Goal: Information Seeking & Learning: Learn about a topic

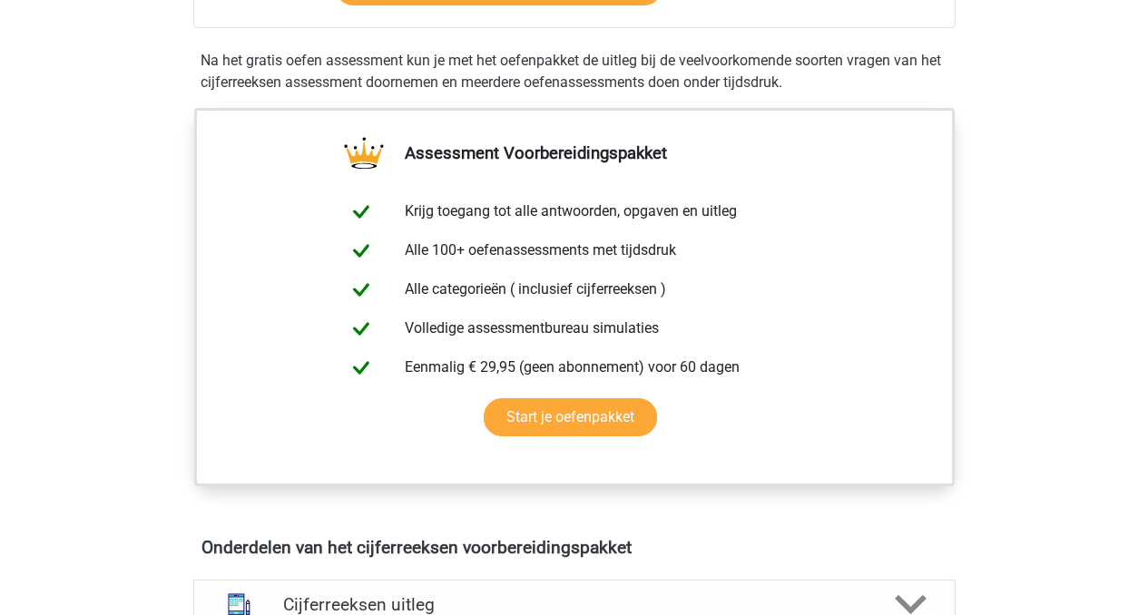
scroll to position [40, 0]
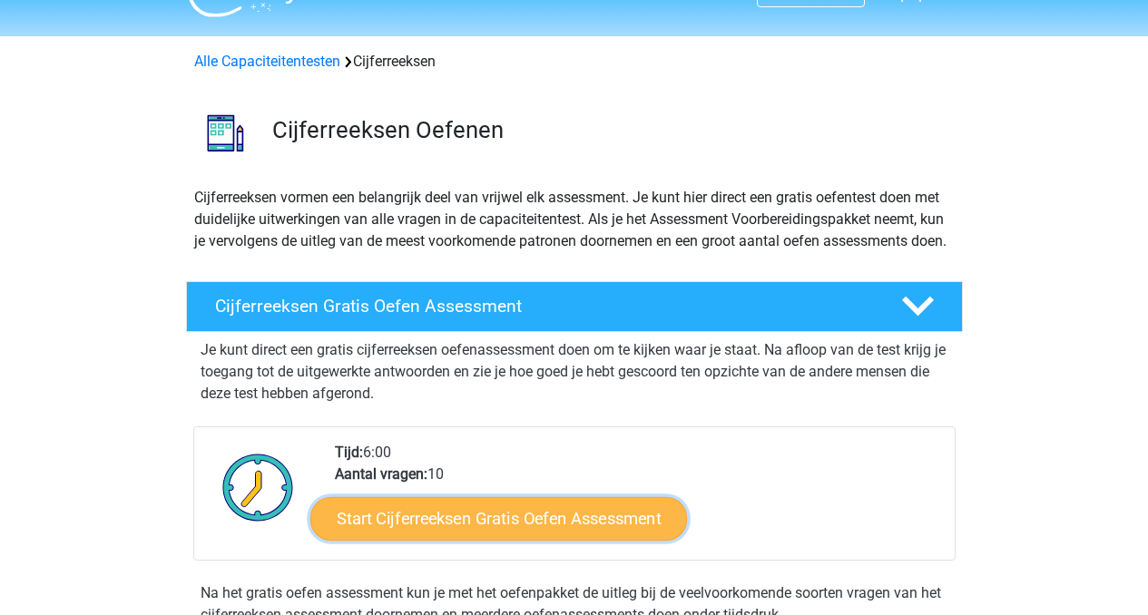
click at [505, 540] on link "Start Cijferreeksen Gratis Oefen Assessment" at bounding box center [498, 518] width 377 height 44
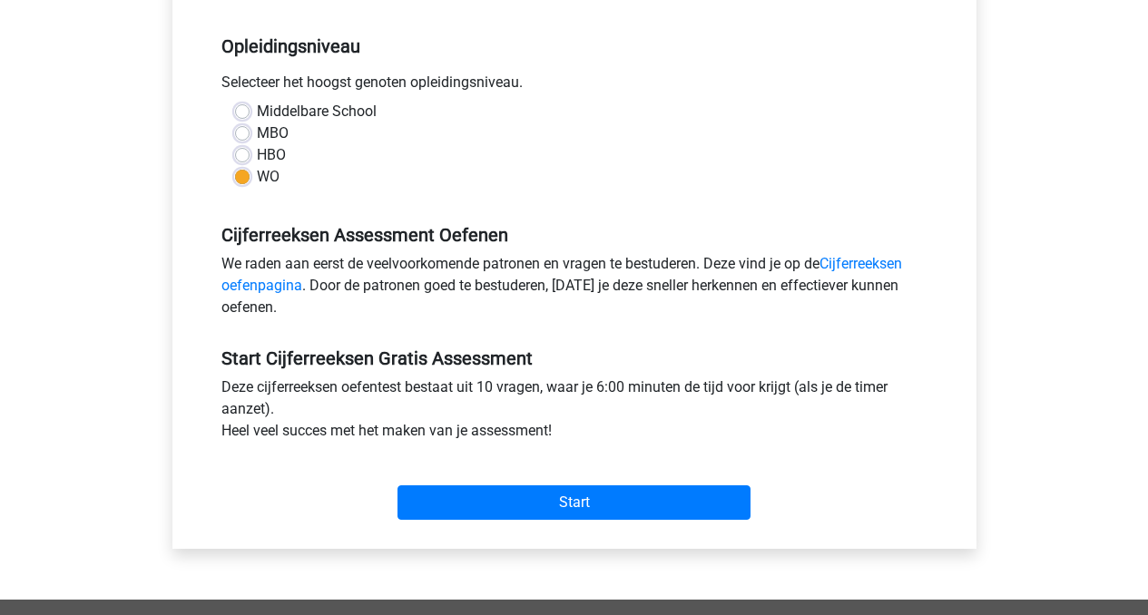
scroll to position [356, 0]
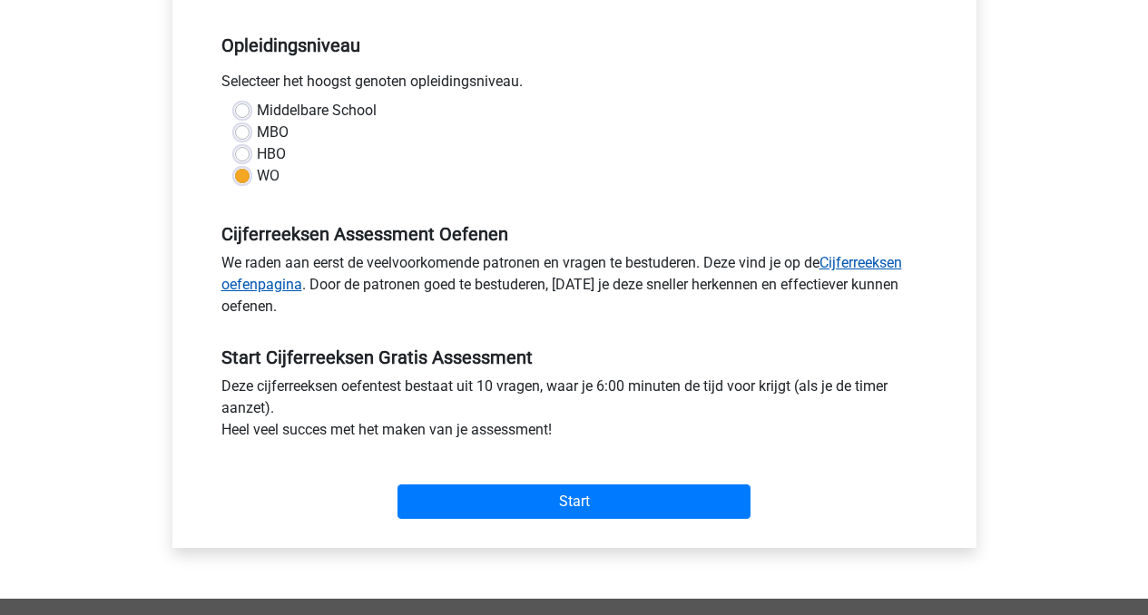
click at [871, 257] on link "Cijferreeksen oefenpagina" at bounding box center [561, 273] width 681 height 39
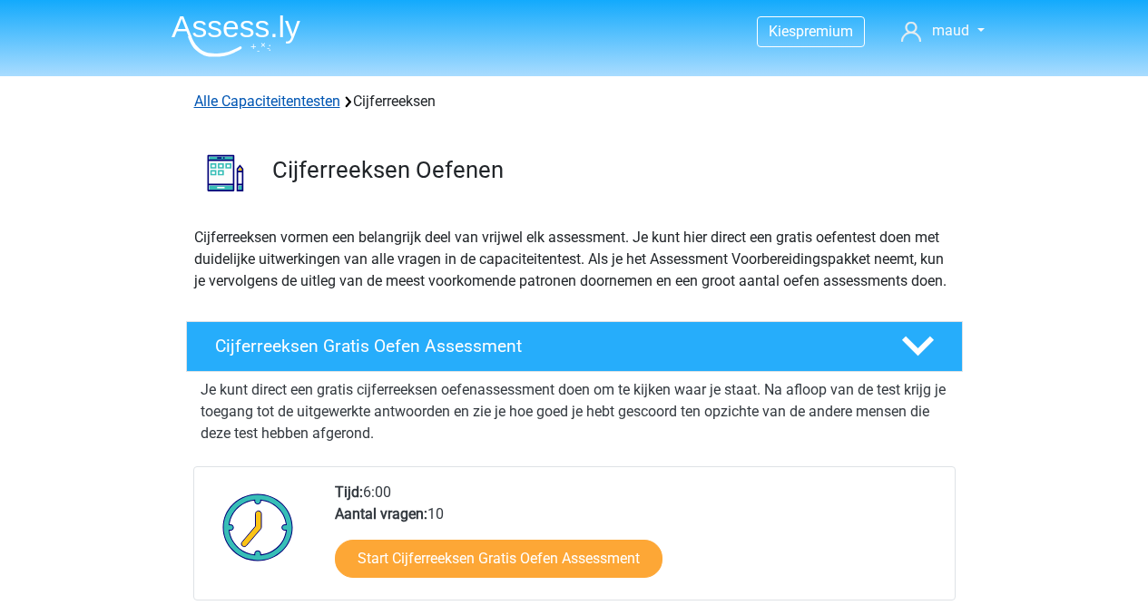
click at [253, 98] on link "Alle Capaciteitentesten" at bounding box center [267, 101] width 146 height 17
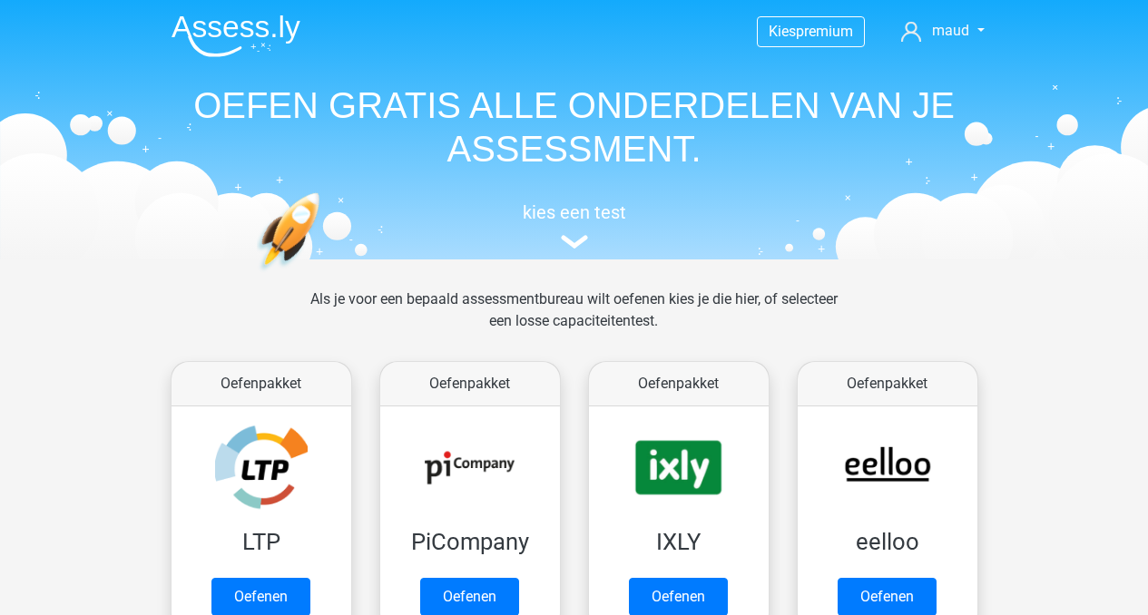
scroll to position [771, 0]
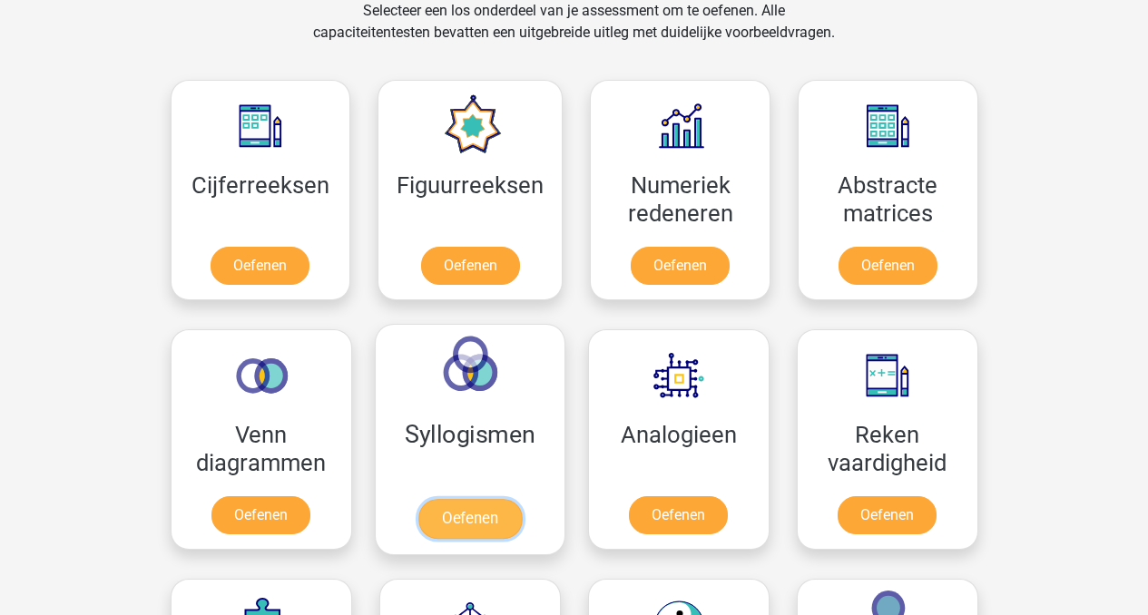
click at [480, 508] on link "Oefenen" at bounding box center [468, 519] width 103 height 40
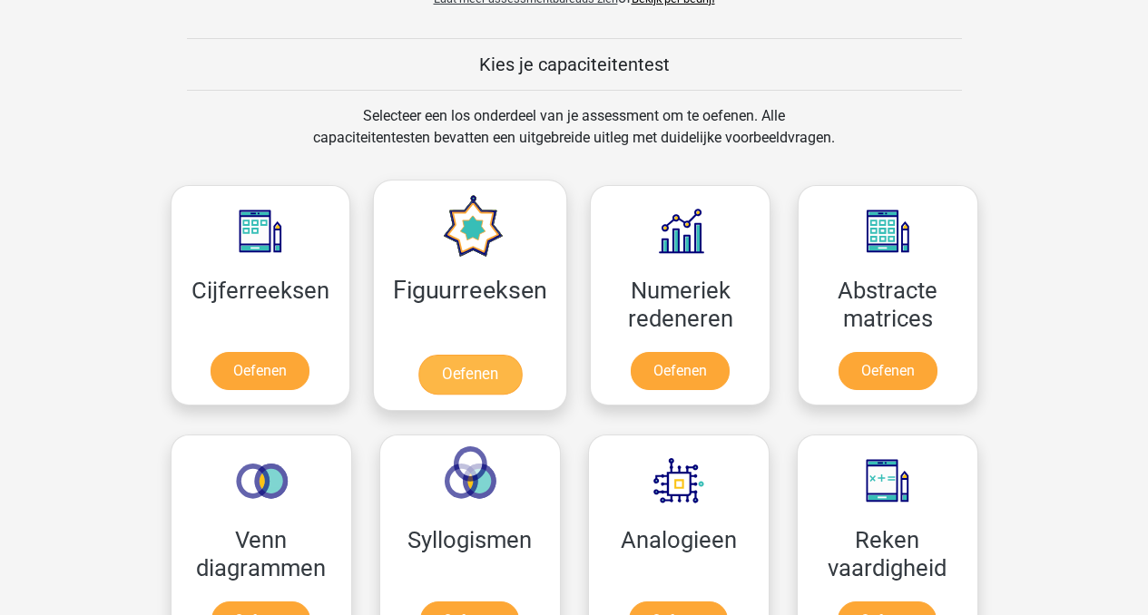
scroll to position [680, 0]
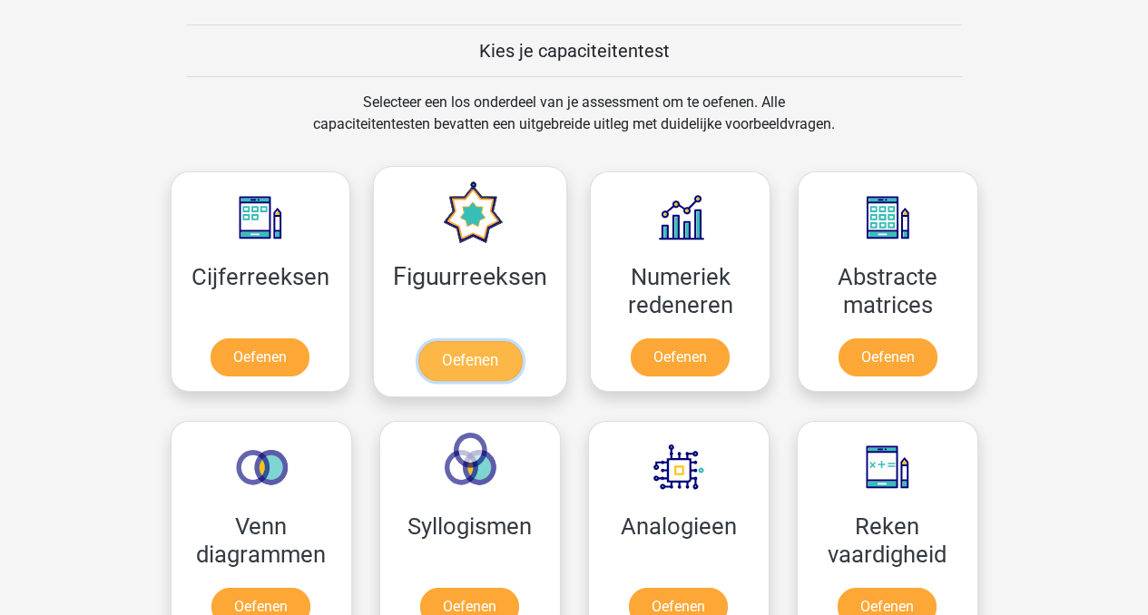
click at [449, 370] on link "Oefenen" at bounding box center [469, 361] width 103 height 40
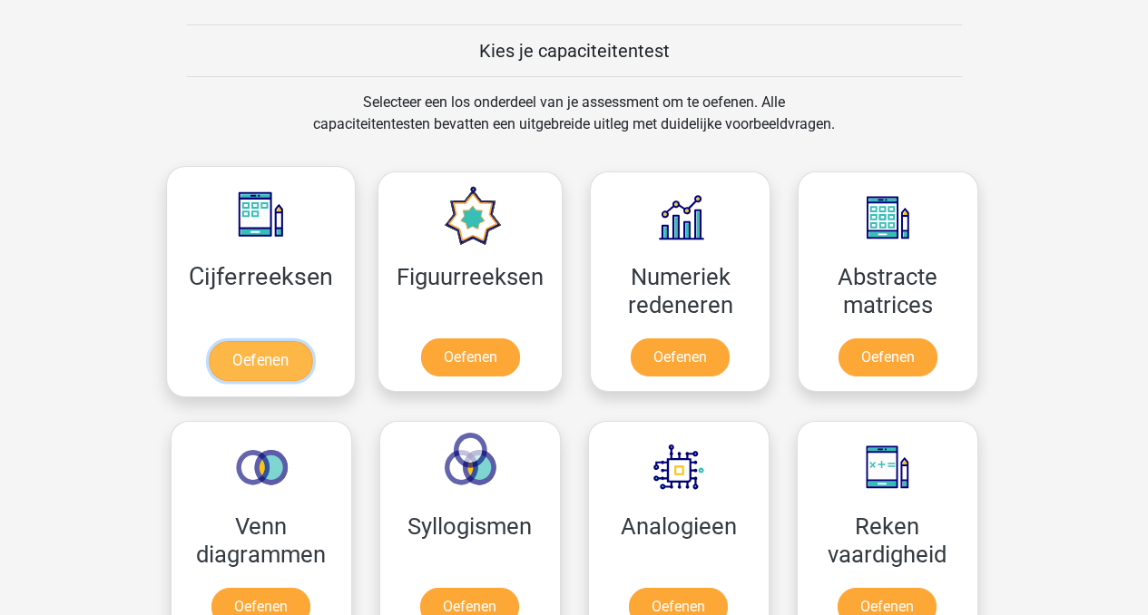
click at [268, 364] on link "Oefenen" at bounding box center [260, 361] width 103 height 40
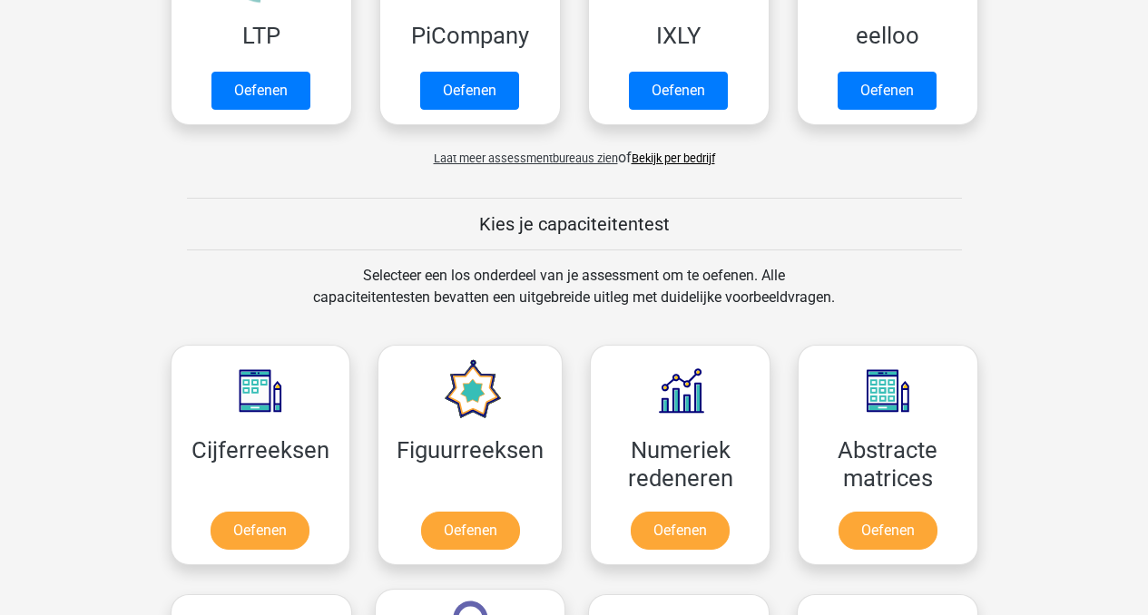
scroll to position [505, 0]
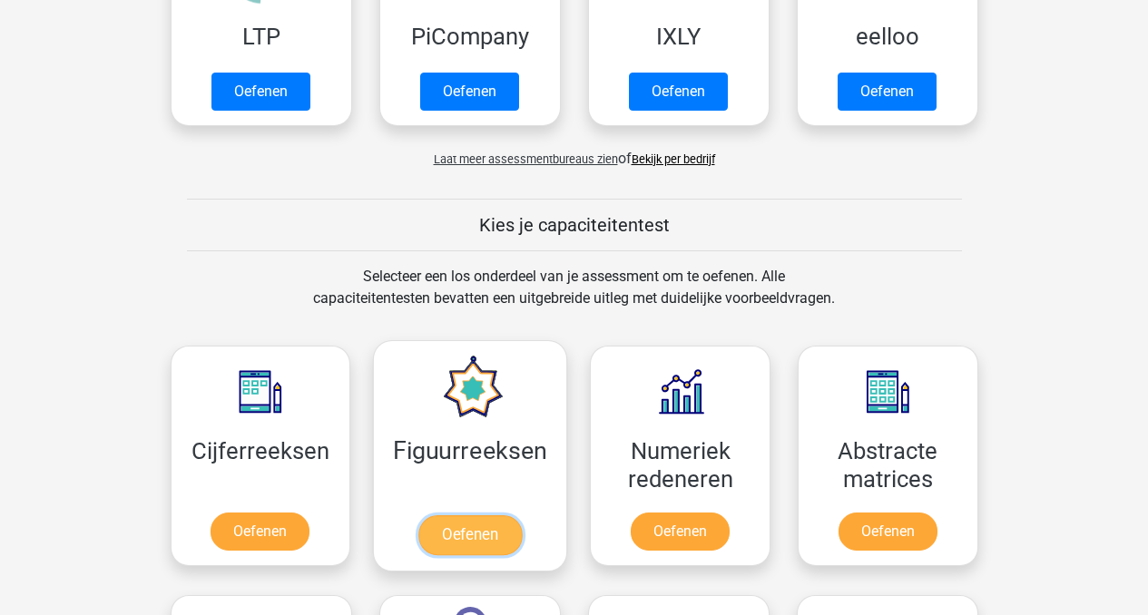
click at [497, 524] on link "Oefenen" at bounding box center [469, 535] width 103 height 40
click at [497, 555] on link "Oefenen" at bounding box center [469, 535] width 103 height 40
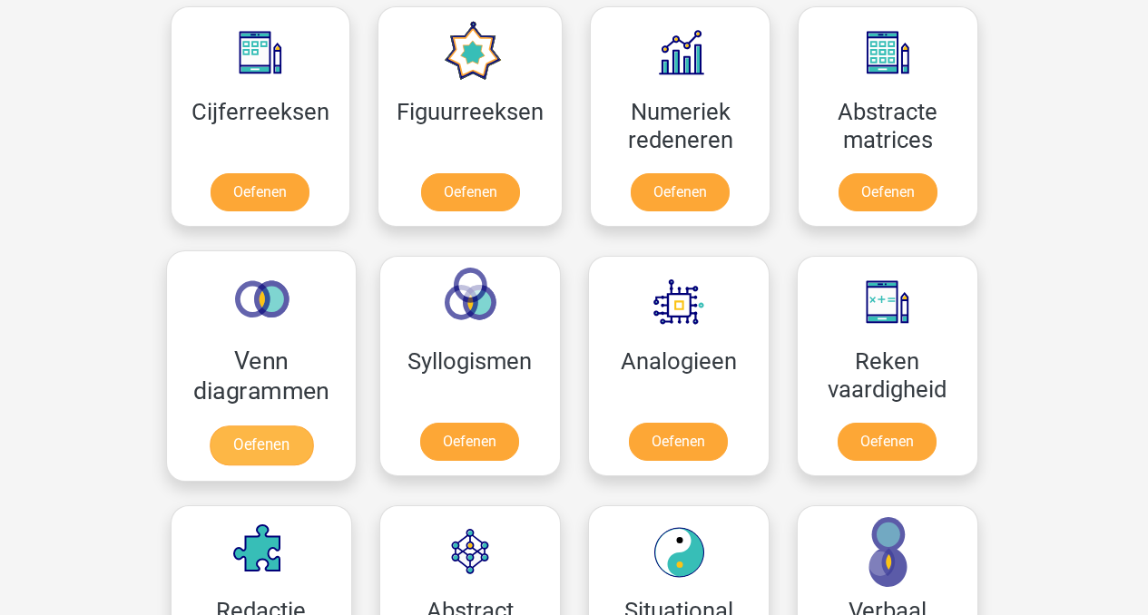
scroll to position [844, 0]
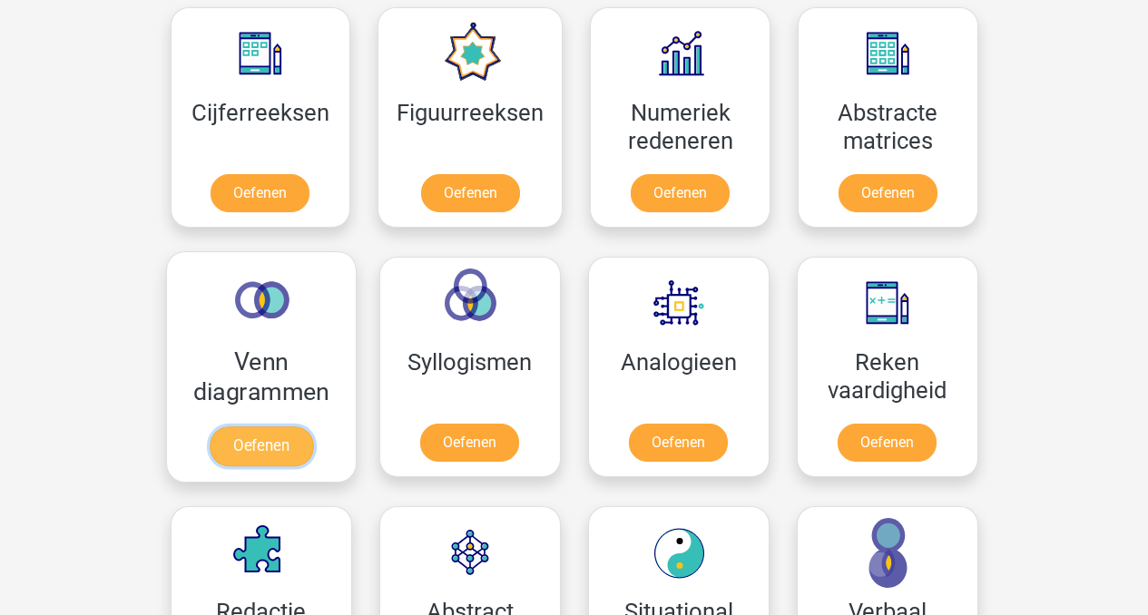
click at [270, 454] on link "Oefenen" at bounding box center [260, 446] width 103 height 40
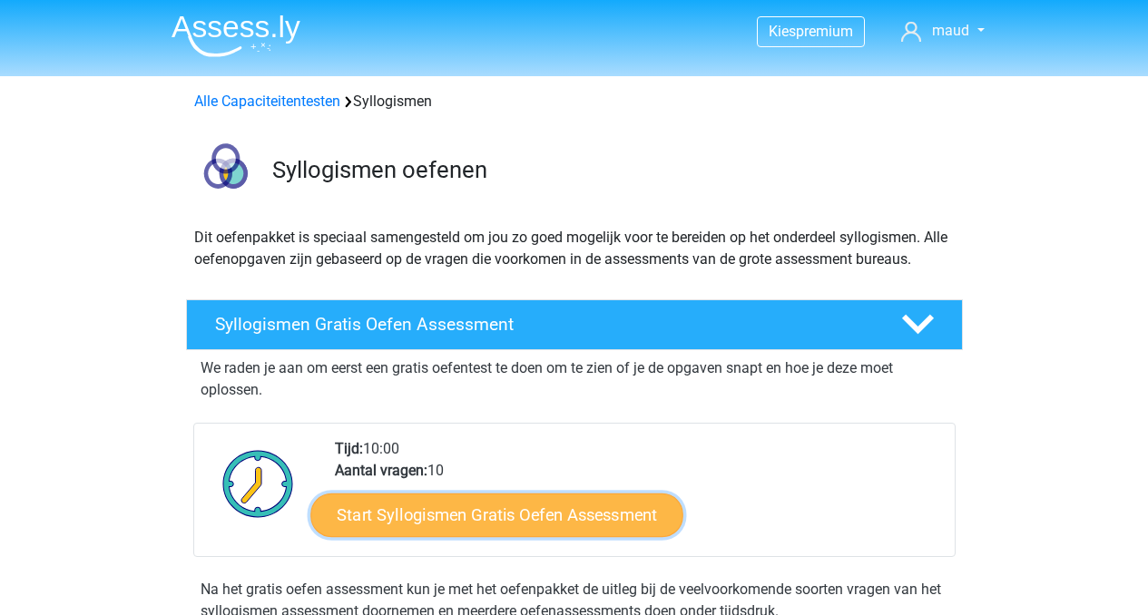
click at [487, 523] on link "Start Syllogismen Gratis Oefen Assessment" at bounding box center [496, 515] width 373 height 44
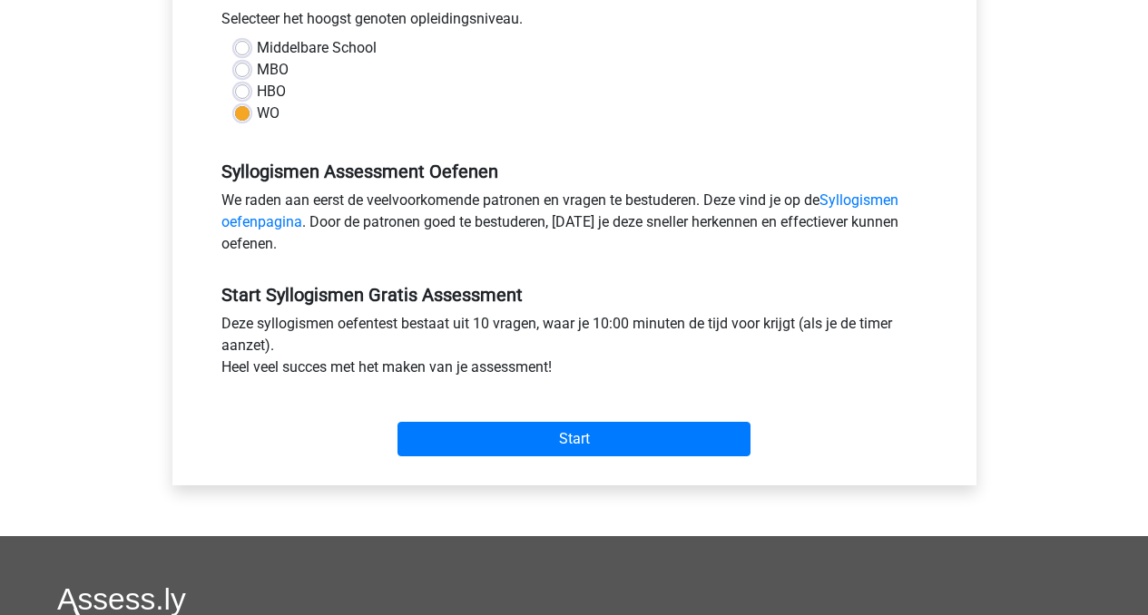
scroll to position [417, 0]
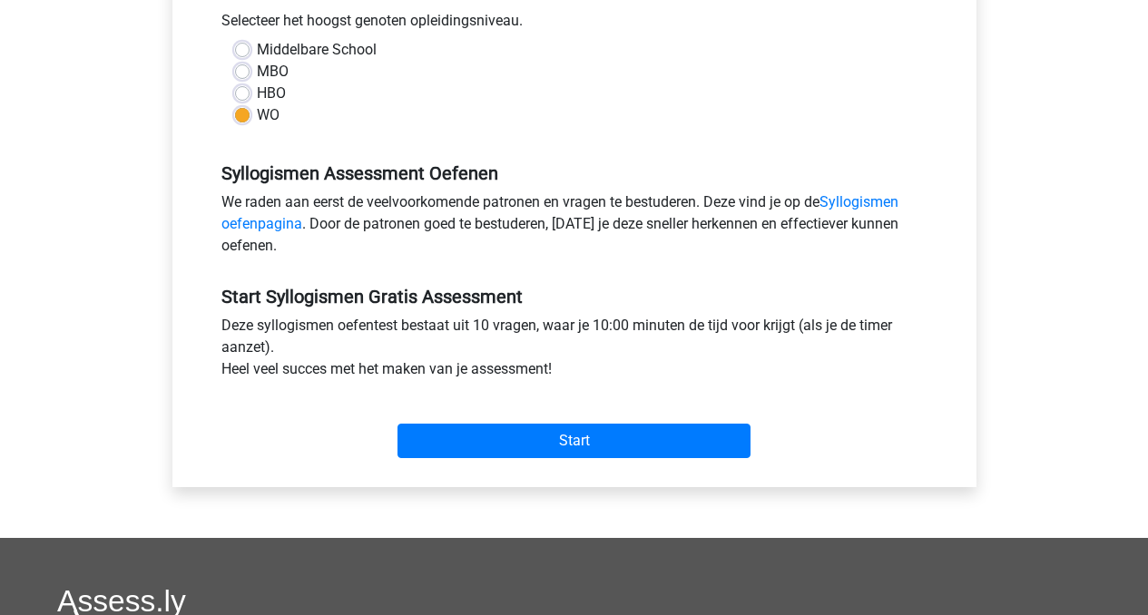
click at [576, 421] on div "Start" at bounding box center [574, 427] width 733 height 64
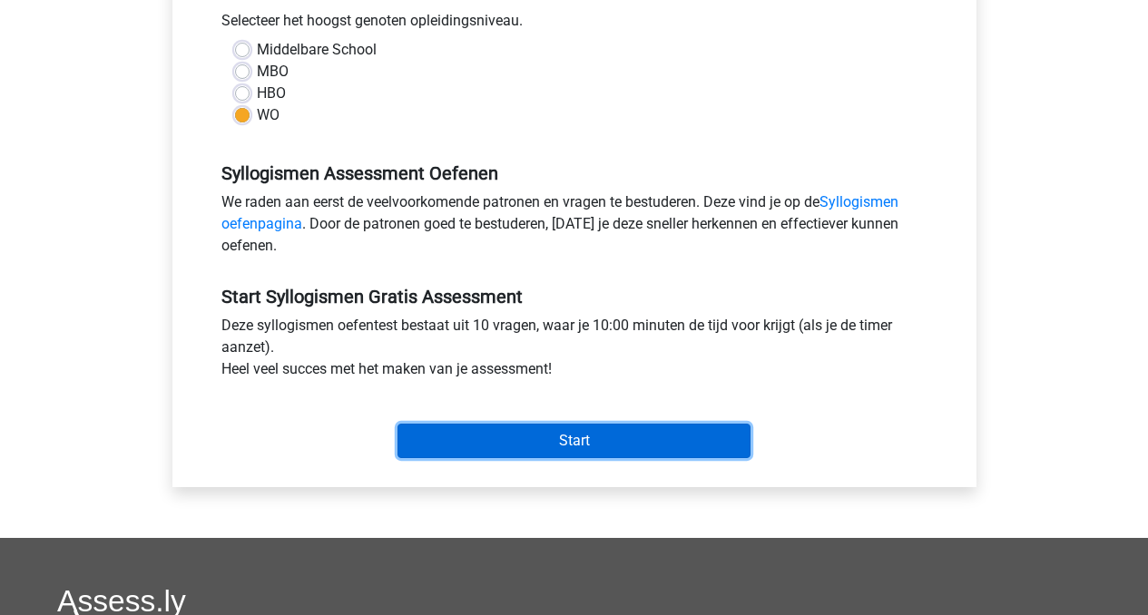
click at [575, 438] on input "Start" at bounding box center [573, 441] width 353 height 34
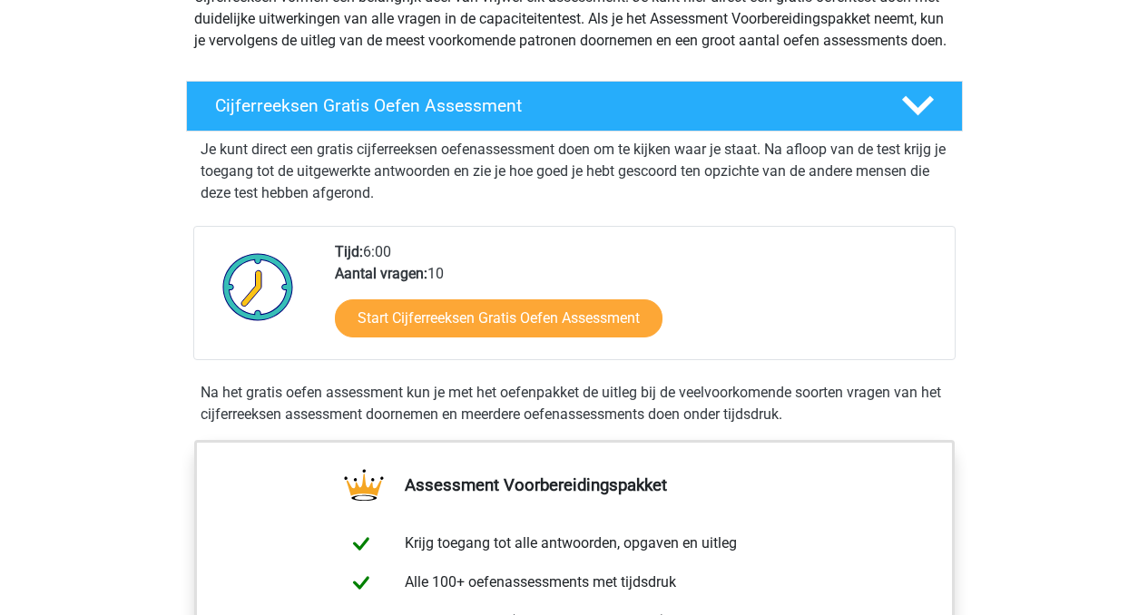
scroll to position [289, 0]
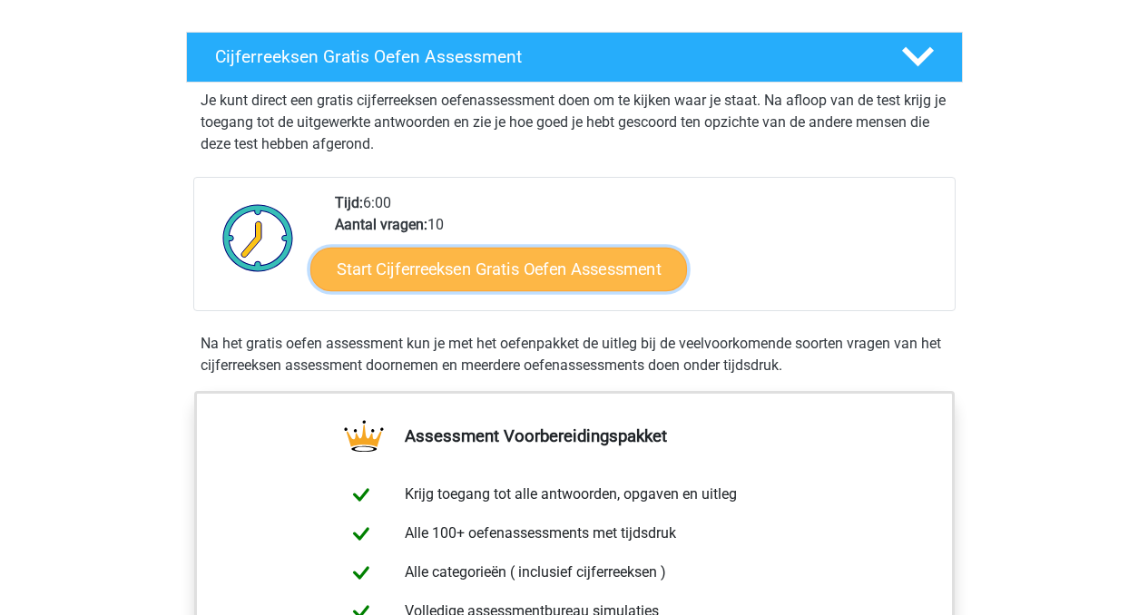
click at [572, 281] on link "Start Cijferreeksen Gratis Oefen Assessment" at bounding box center [498, 269] width 377 height 44
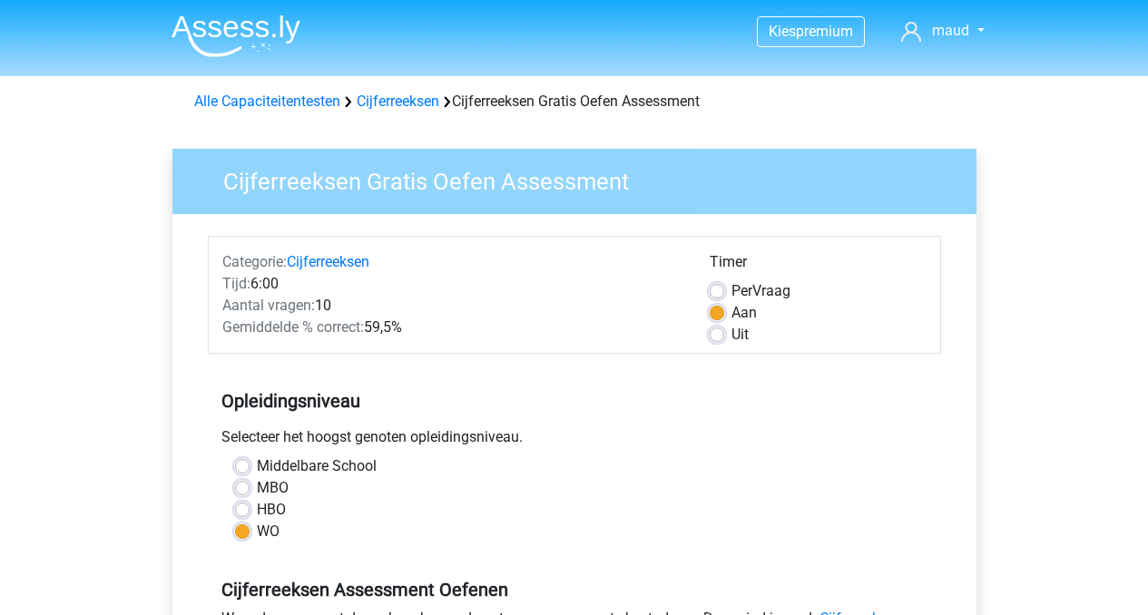
scroll to position [131, 0]
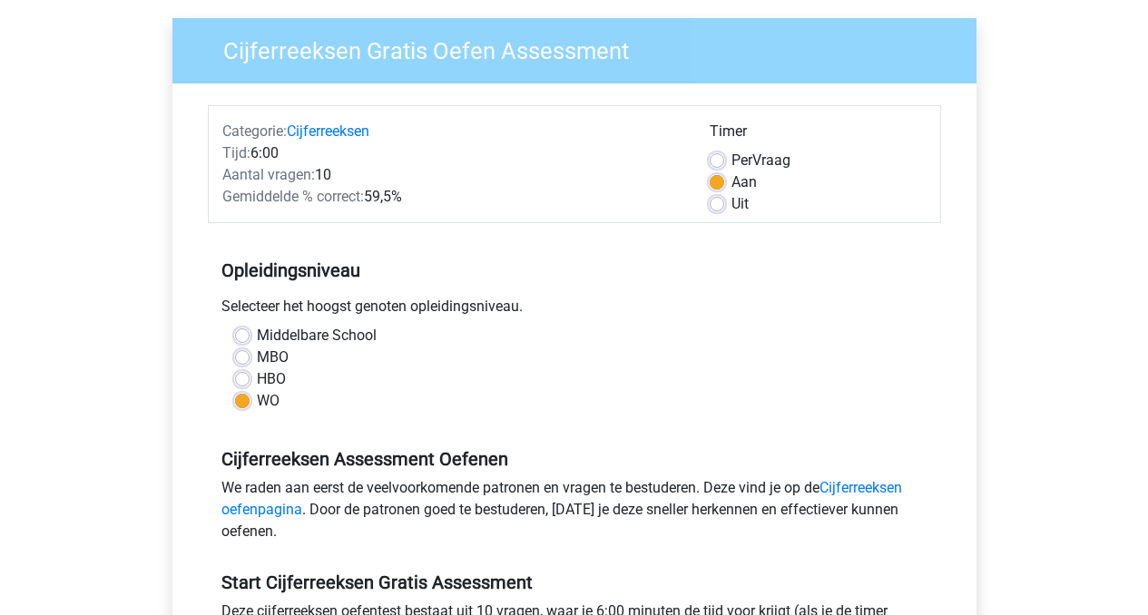
drag, startPoint x: 222, startPoint y: 199, endPoint x: 421, endPoint y: 201, distance: 198.7
click at [421, 201] on div "Gemiddelde % correct: 59,5%" at bounding box center [452, 197] width 487 height 22
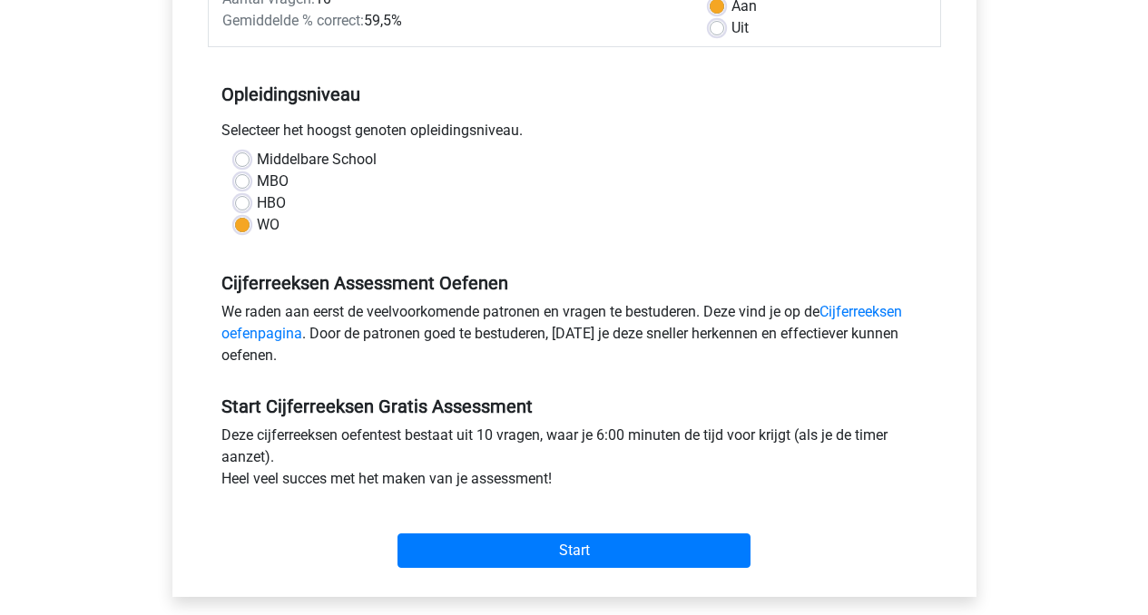
scroll to position [364, 0]
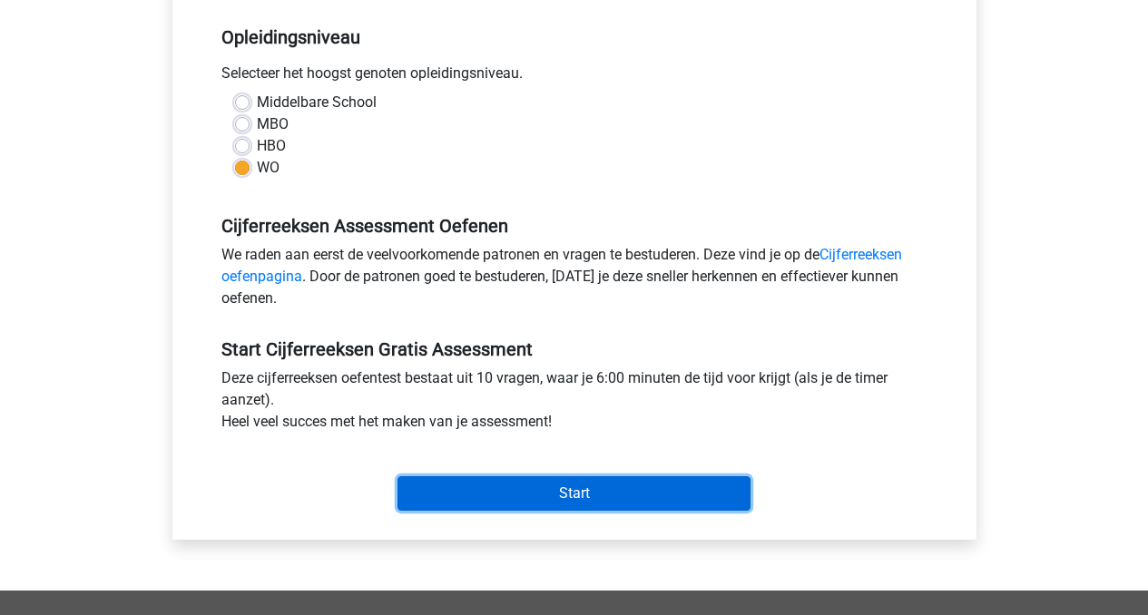
click at [572, 496] on input "Start" at bounding box center [573, 493] width 353 height 34
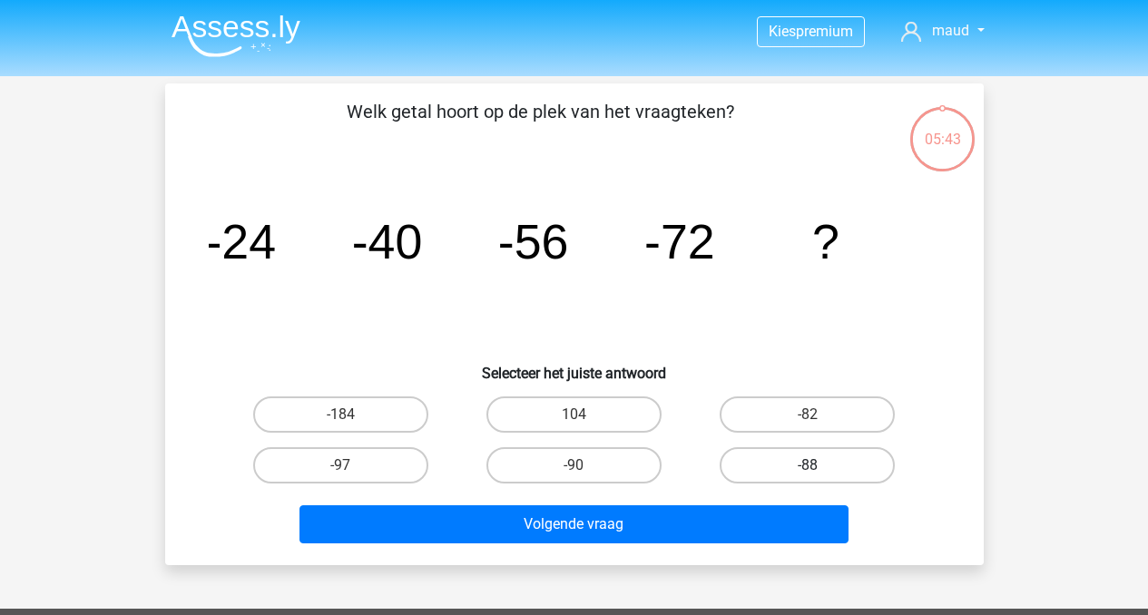
click at [774, 472] on label "-88" at bounding box center [807, 465] width 175 height 36
click at [808, 472] on input "-88" at bounding box center [814, 472] width 12 height 12
radio input "true"
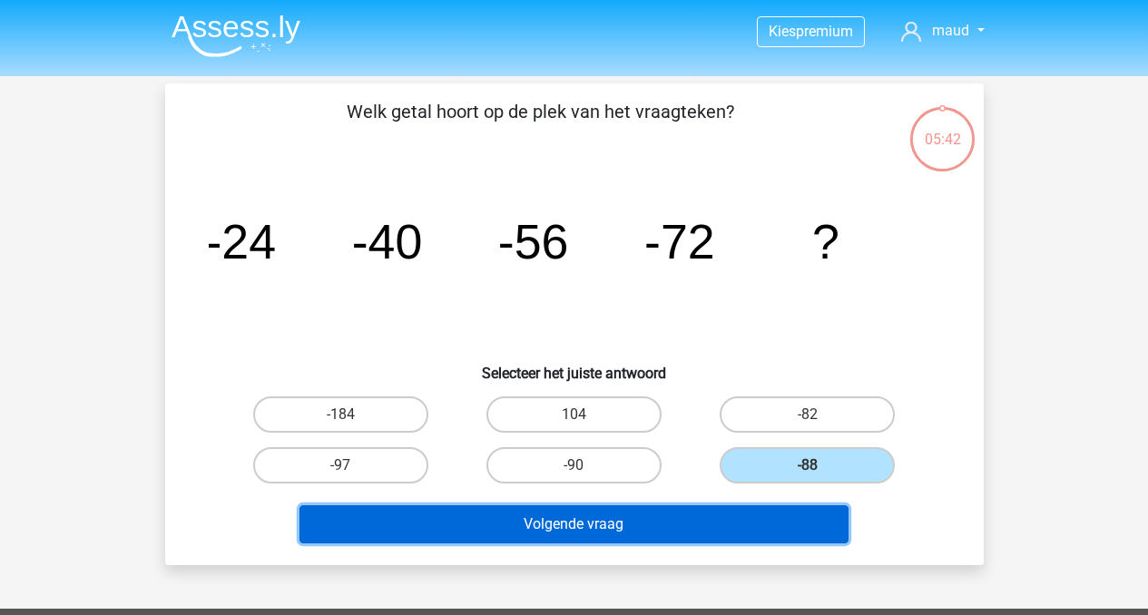
click at [642, 520] on button "Volgende vraag" at bounding box center [573, 524] width 549 height 38
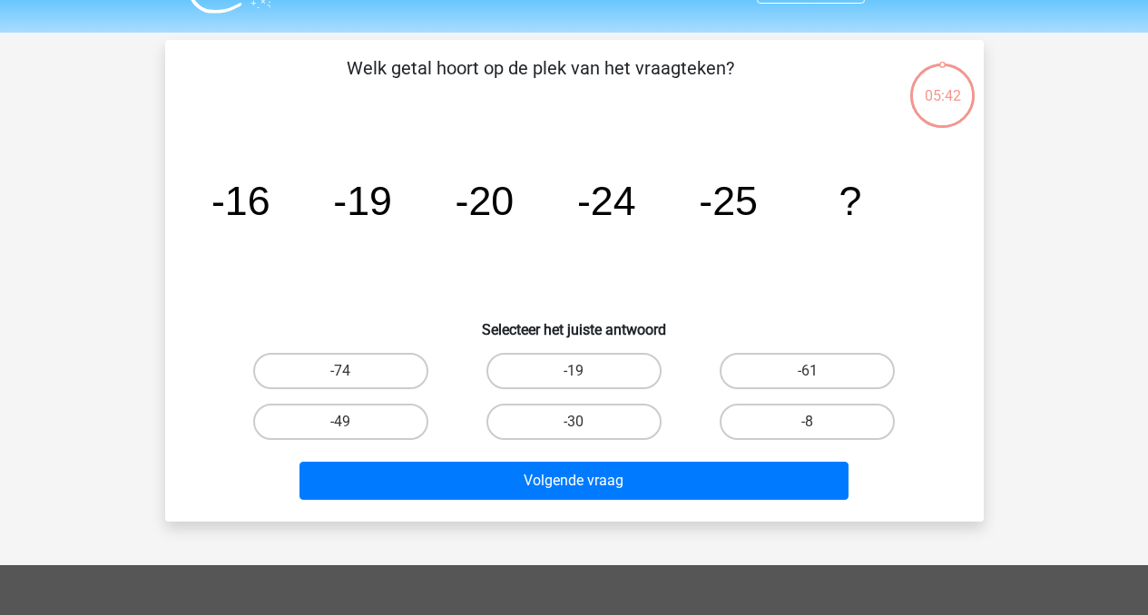
scroll to position [83, 0]
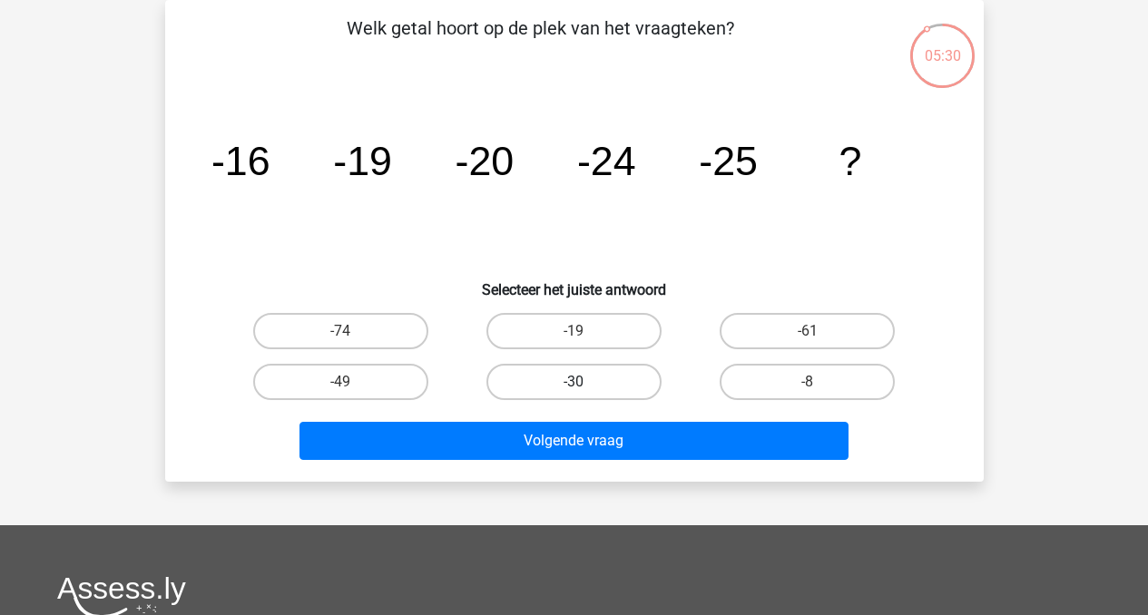
click at [572, 387] on label "-30" at bounding box center [573, 382] width 175 height 36
click at [573, 387] on input "-30" at bounding box center [579, 388] width 12 height 12
radio input "true"
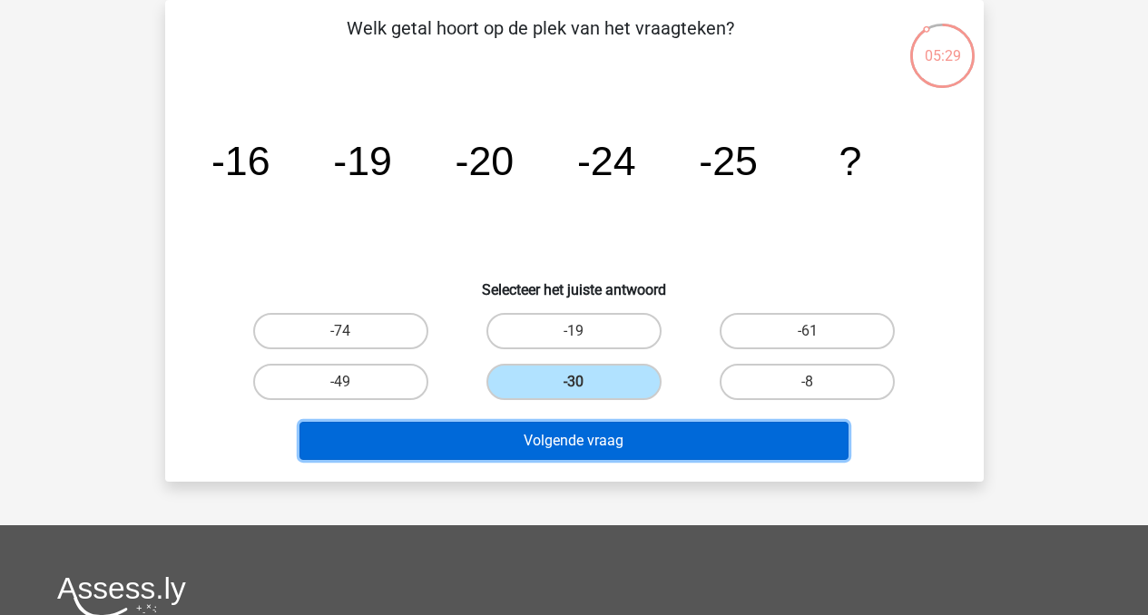
click at [566, 441] on button "Volgende vraag" at bounding box center [573, 441] width 549 height 38
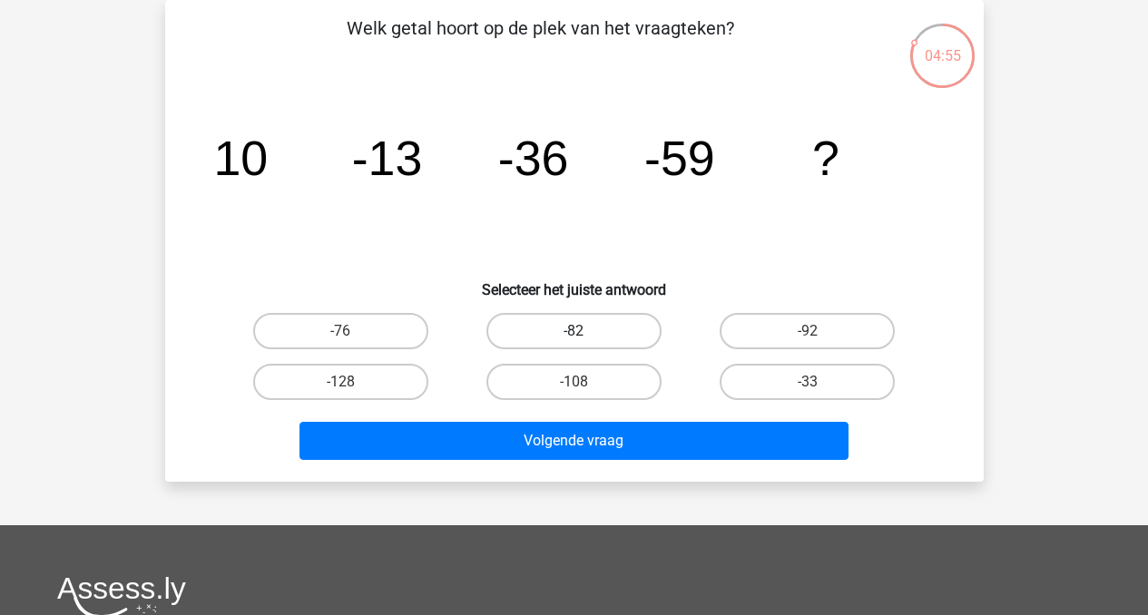
click at [632, 327] on label "-82" at bounding box center [573, 331] width 175 height 36
click at [585, 331] on input "-82" at bounding box center [579, 337] width 12 height 12
radio input "true"
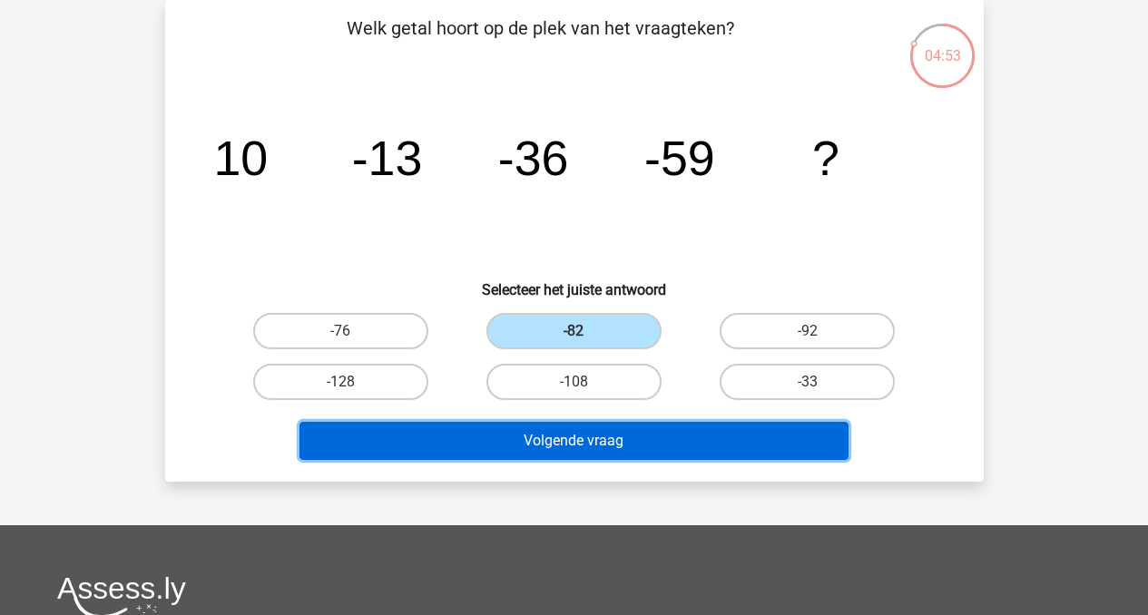
click at [580, 435] on button "Volgende vraag" at bounding box center [573, 441] width 549 height 38
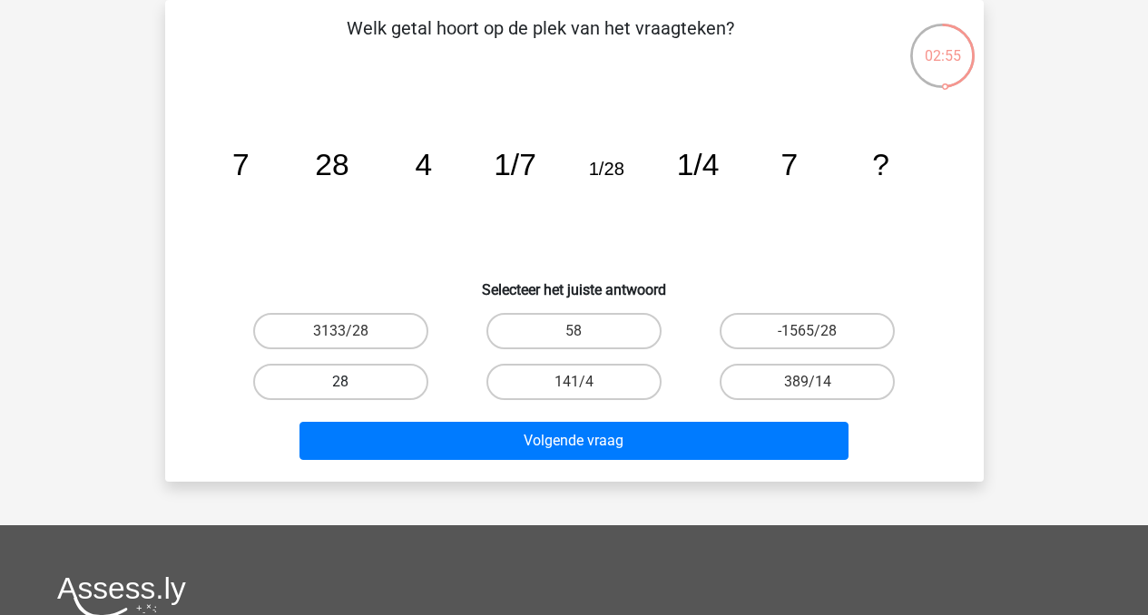
click at [336, 395] on label "28" at bounding box center [340, 382] width 175 height 36
click at [340, 394] on input "28" at bounding box center [346, 388] width 12 height 12
radio input "true"
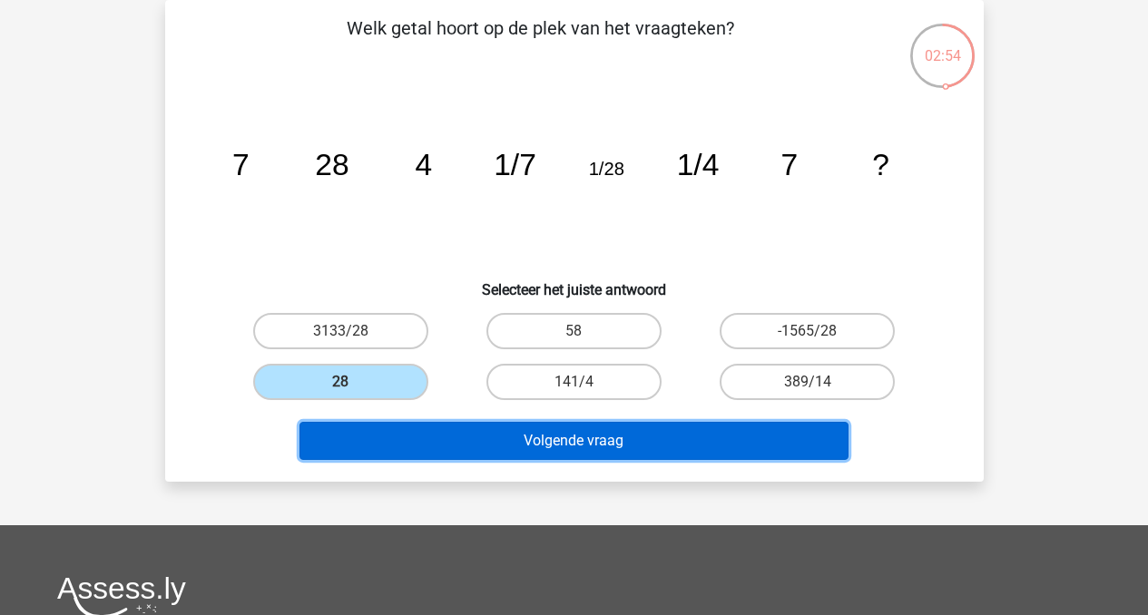
click at [672, 452] on button "Volgende vraag" at bounding box center [573, 441] width 549 height 38
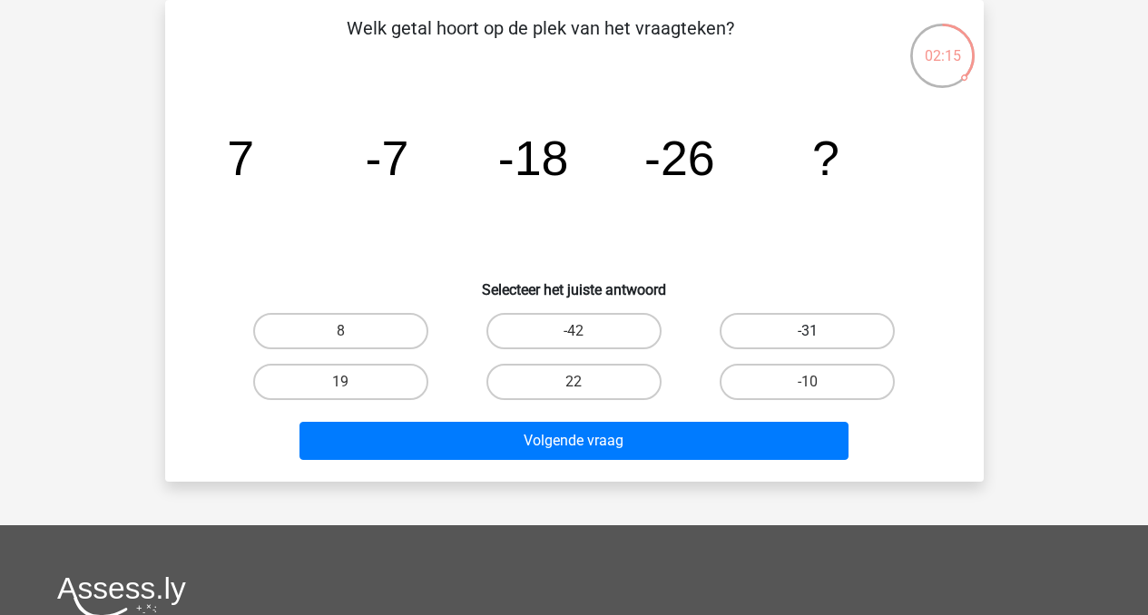
click at [828, 336] on label "-31" at bounding box center [807, 331] width 175 height 36
click at [819, 336] on input "-31" at bounding box center [814, 337] width 12 height 12
radio input "true"
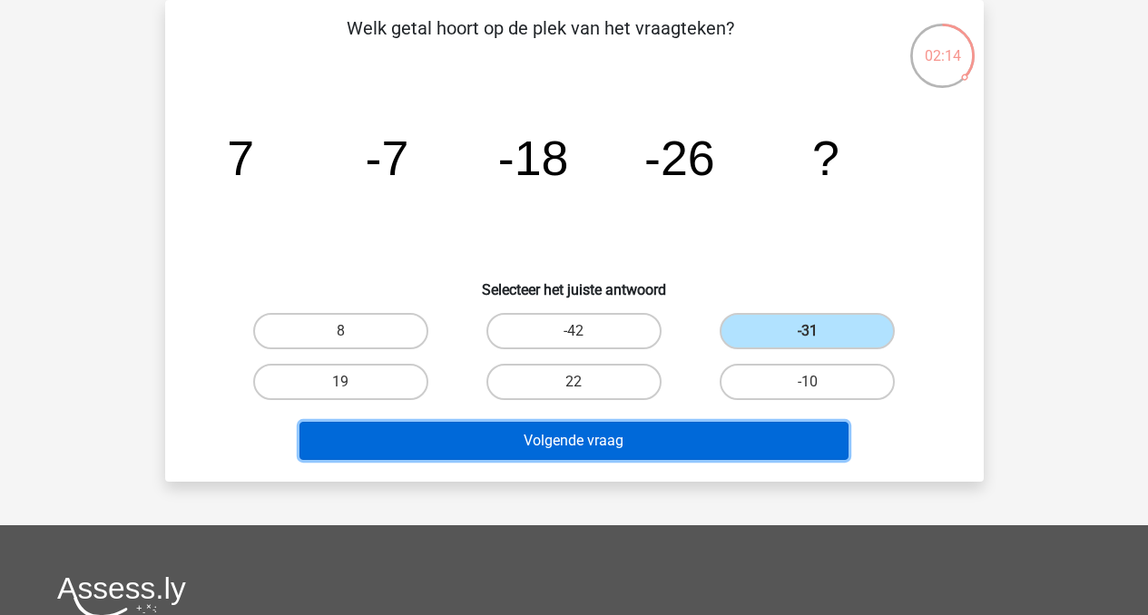
click at [611, 436] on button "Volgende vraag" at bounding box center [573, 441] width 549 height 38
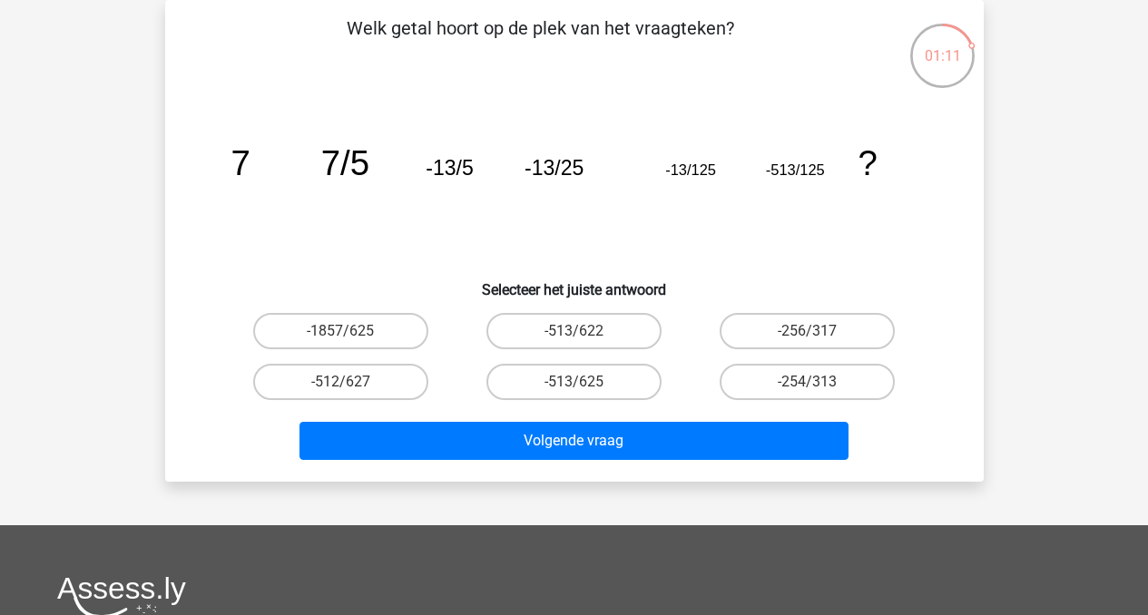
click at [585, 383] on input "-513/625" at bounding box center [579, 388] width 12 height 12
radio input "true"
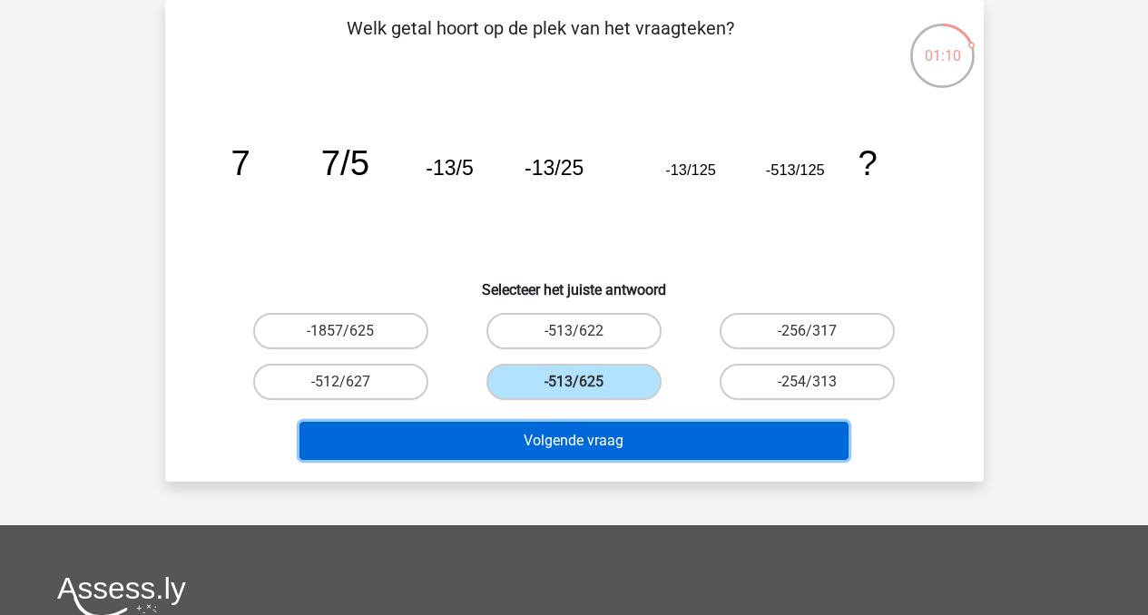
click at [529, 434] on button "Volgende vraag" at bounding box center [573, 441] width 549 height 38
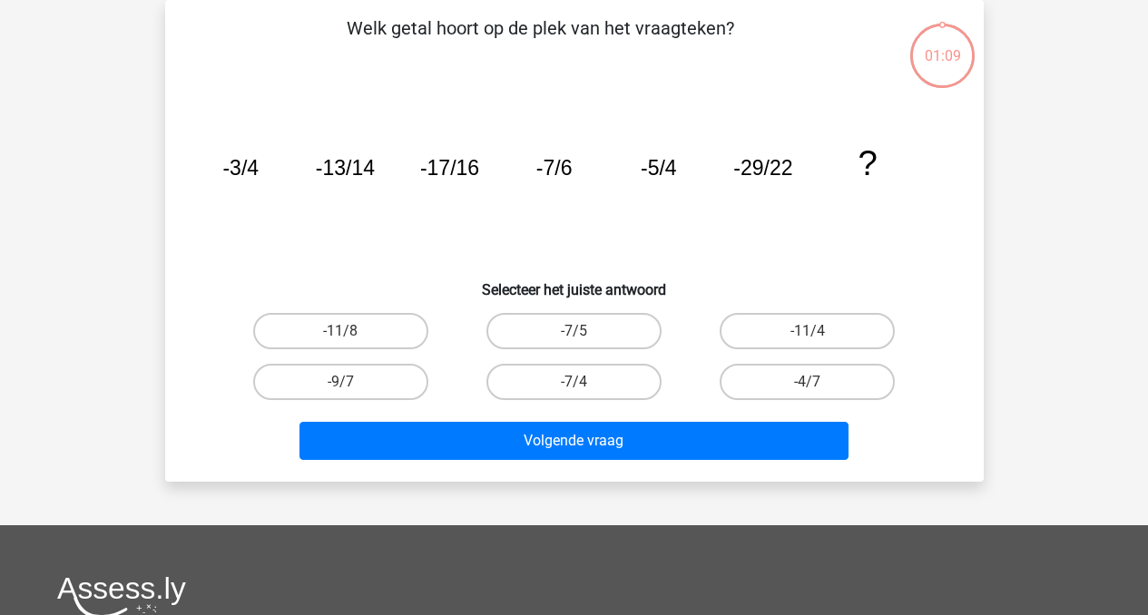
scroll to position [30, 0]
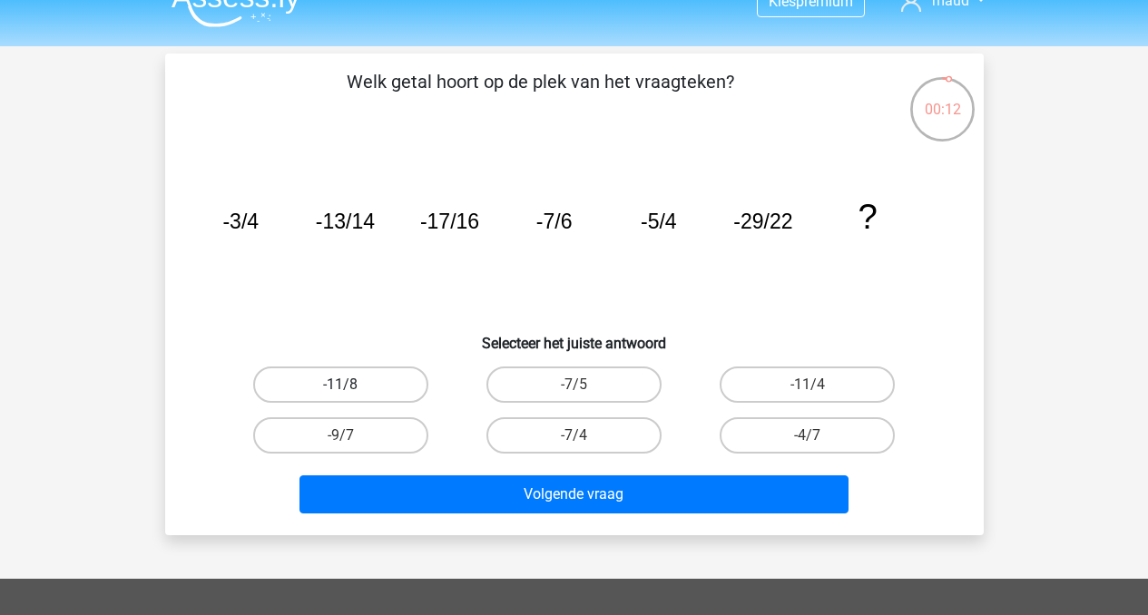
click at [397, 383] on label "-11/8" at bounding box center [340, 385] width 175 height 36
click at [352, 385] on input "-11/8" at bounding box center [346, 391] width 12 height 12
radio input "true"
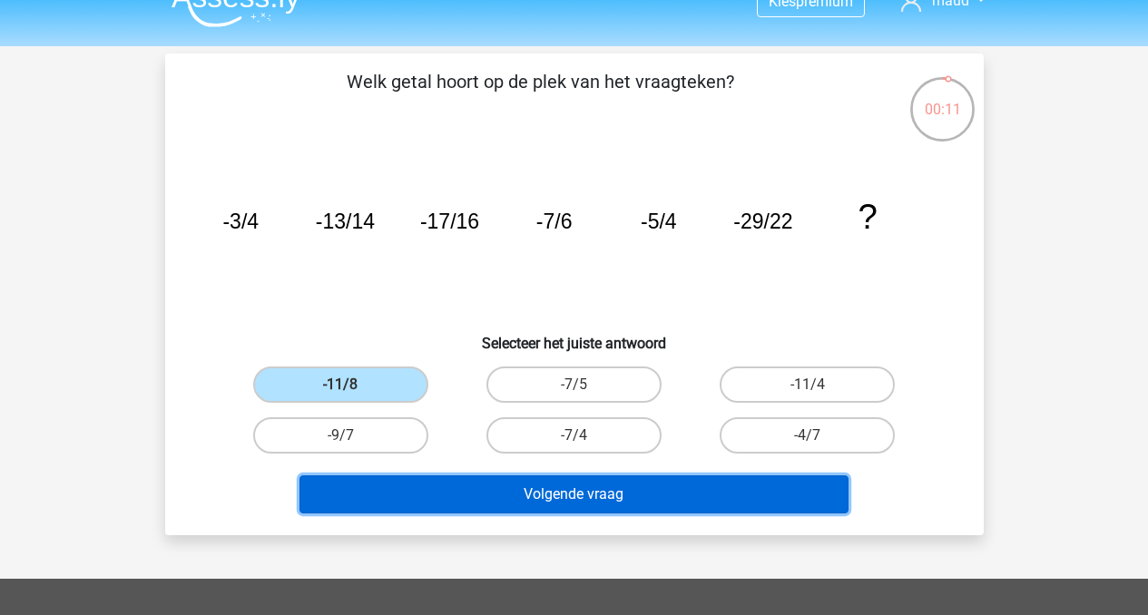
click at [532, 488] on button "Volgende vraag" at bounding box center [573, 494] width 549 height 38
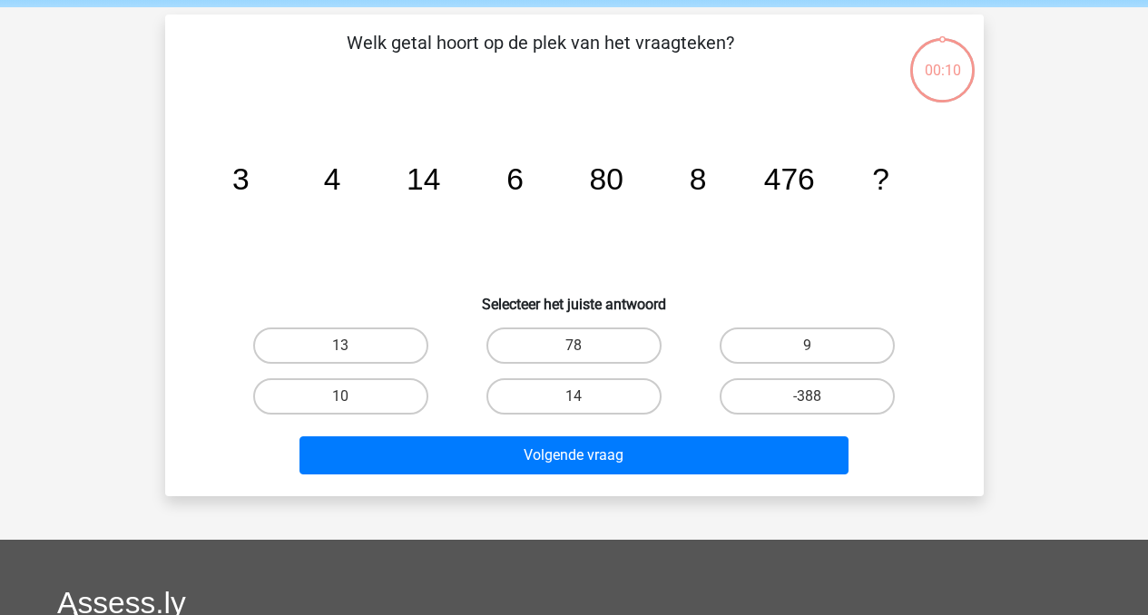
scroll to position [83, 0]
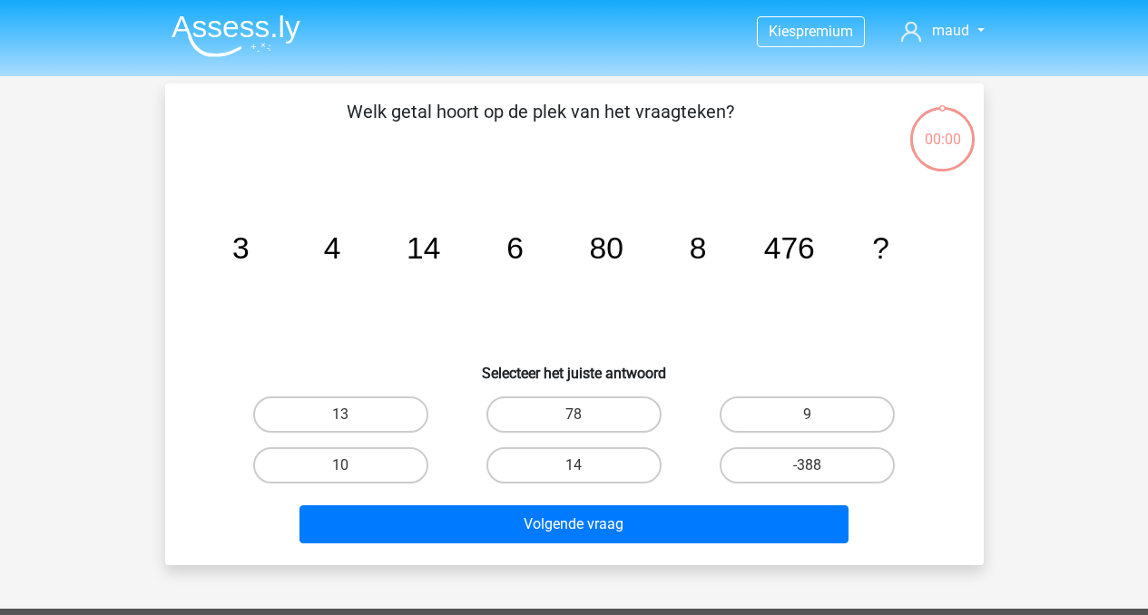
scroll to position [83, 0]
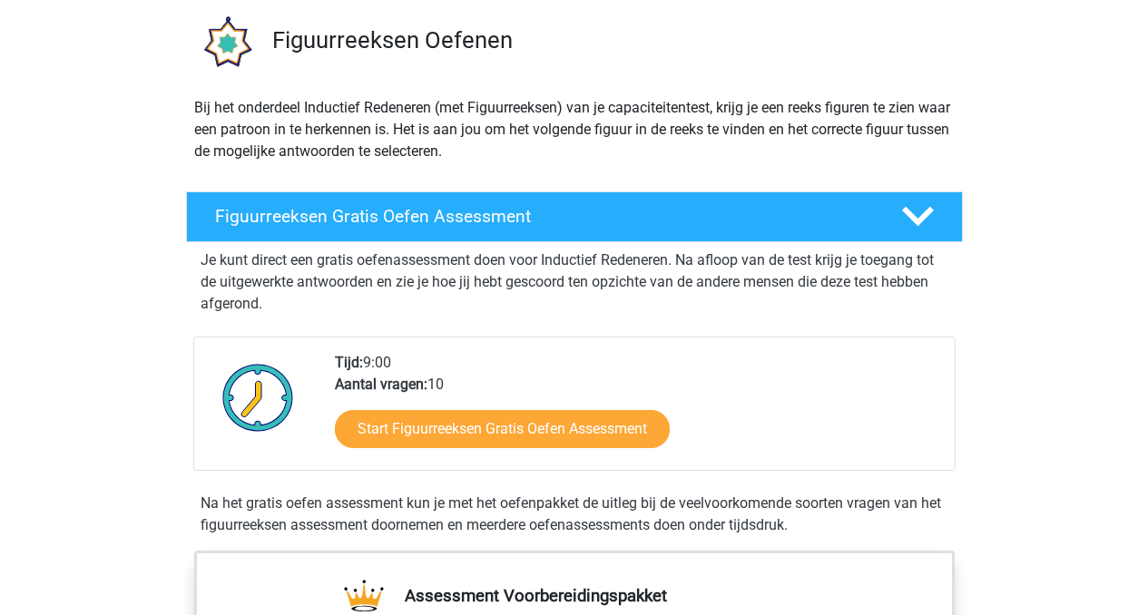
scroll to position [249, 0]
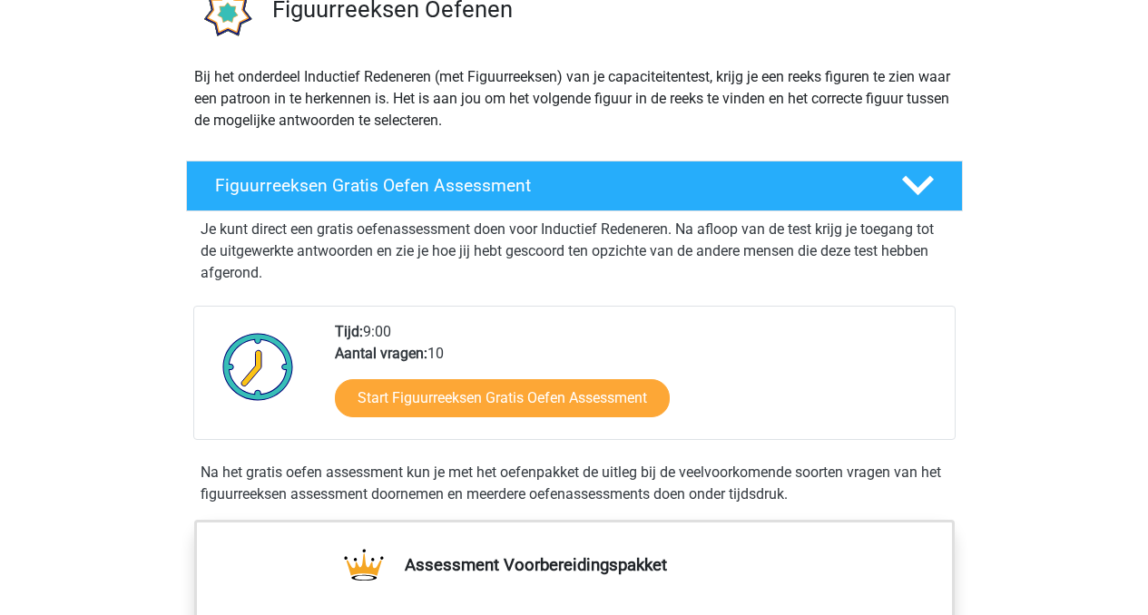
scroll to position [219, 0]
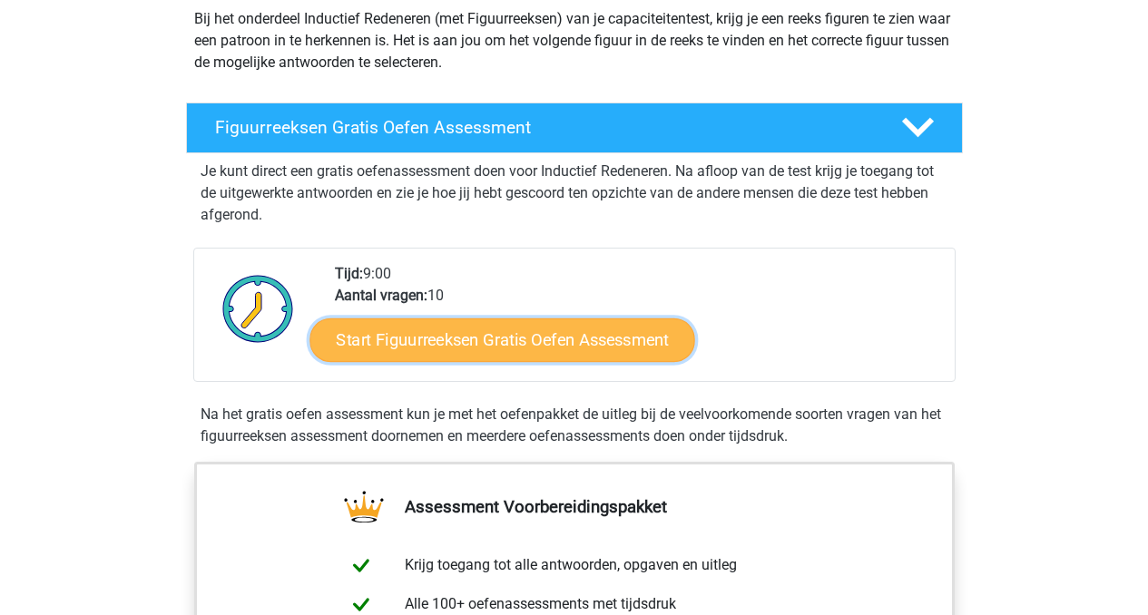
click at [532, 325] on link "Start Figuurreeksen Gratis Oefen Assessment" at bounding box center [501, 340] width 385 height 44
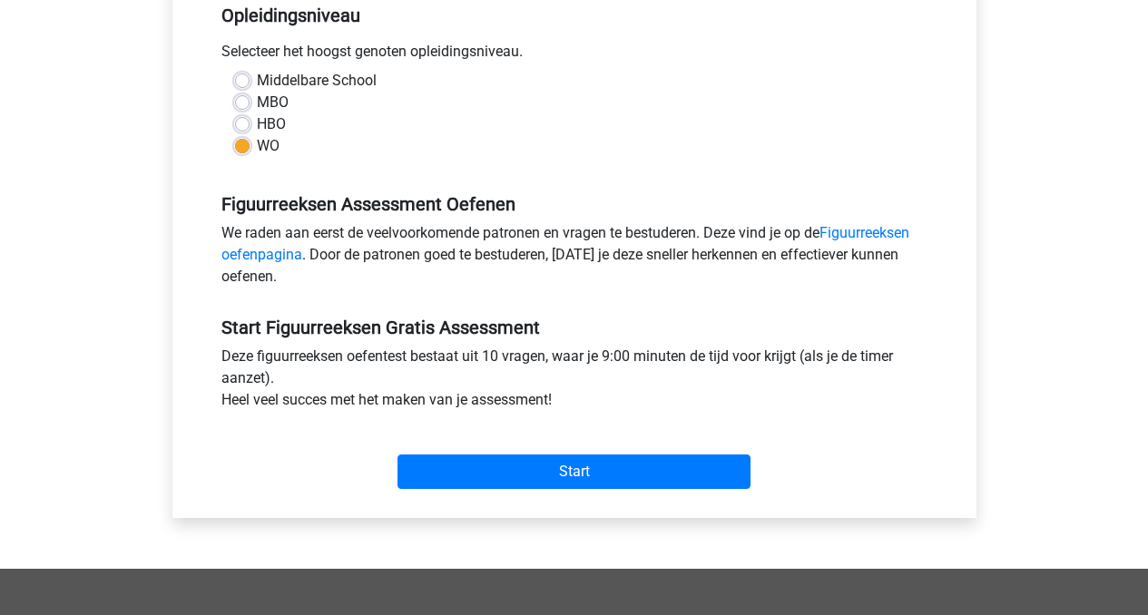
scroll to position [404, 0]
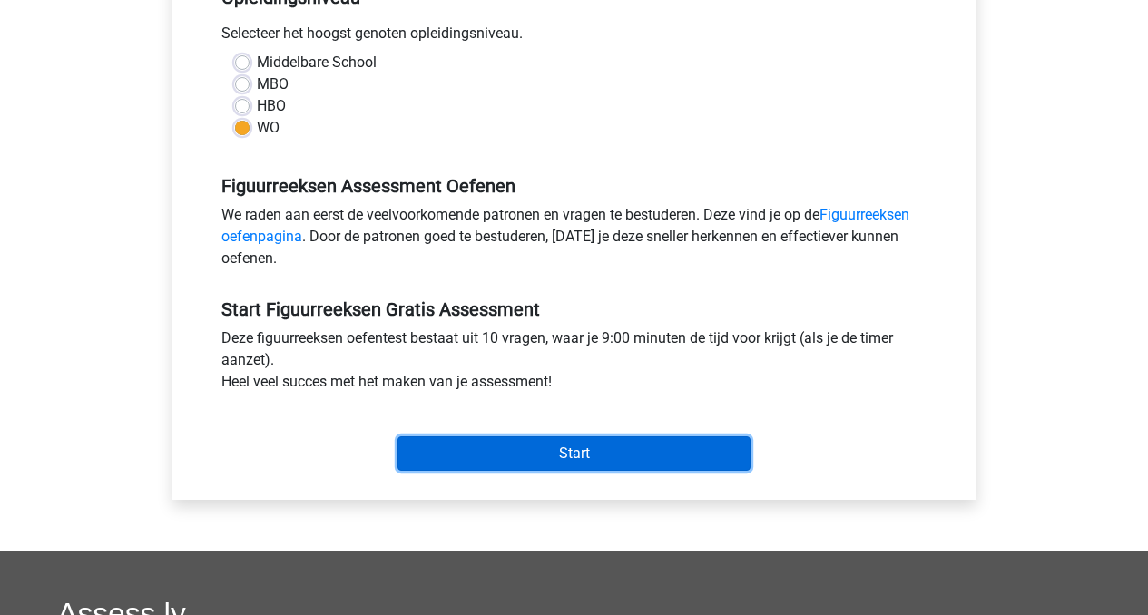
click at [560, 446] on input "Start" at bounding box center [573, 453] width 353 height 34
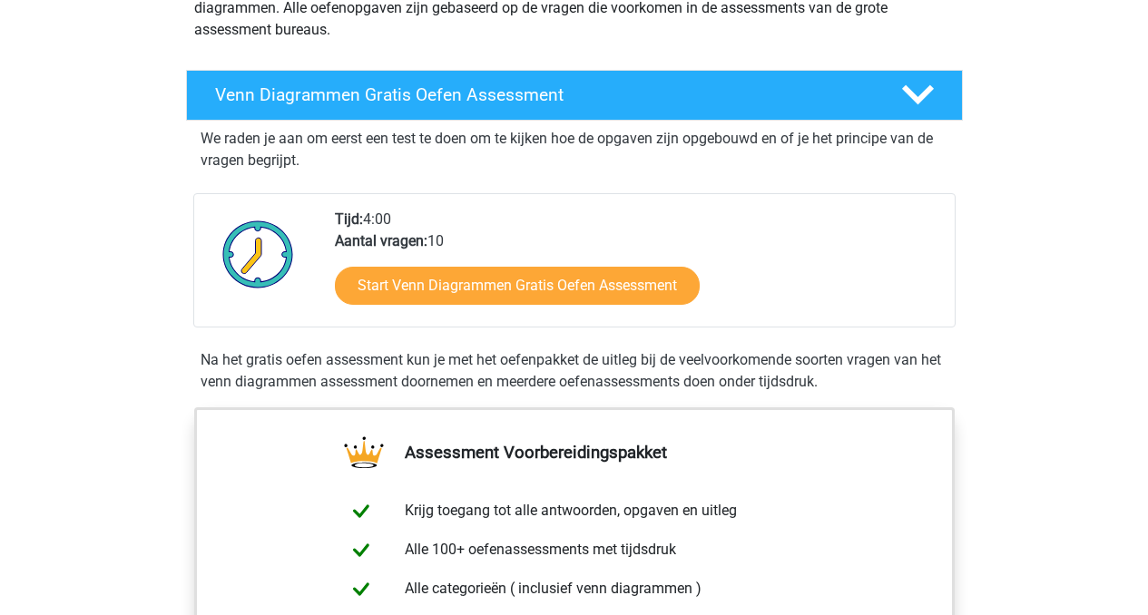
scroll to position [251, 0]
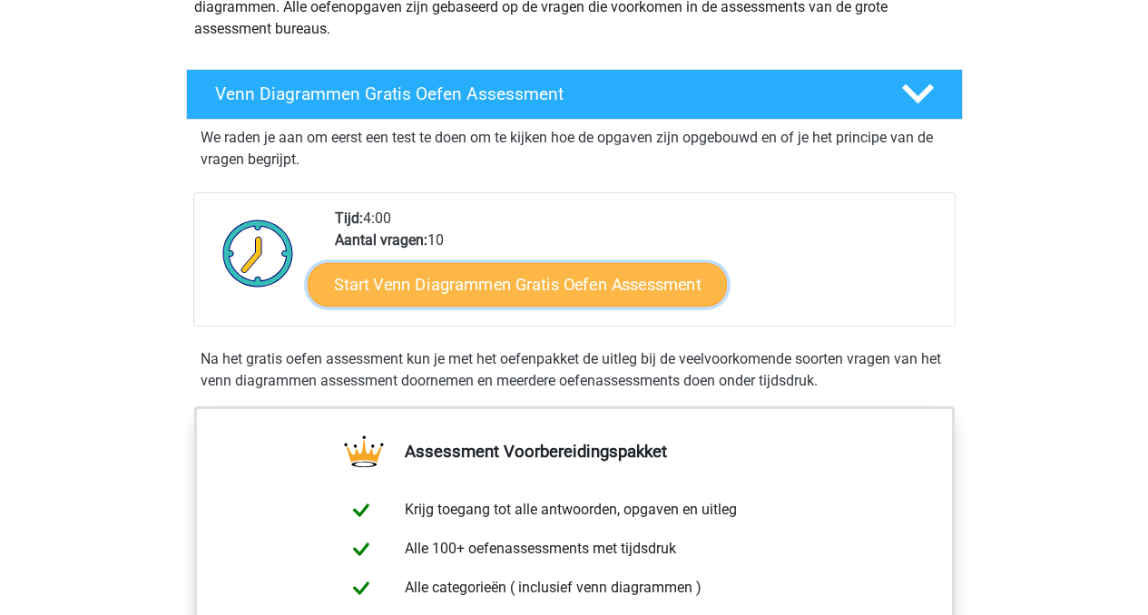
click at [575, 292] on link "Start Venn Diagrammen Gratis Oefen Assessment" at bounding box center [517, 285] width 419 height 44
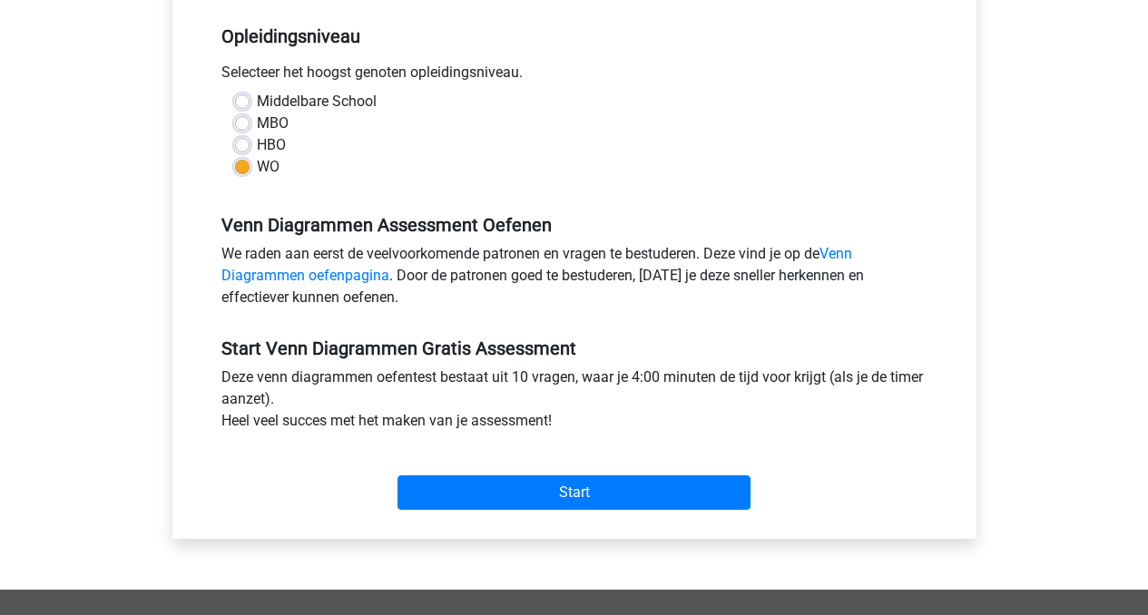
scroll to position [384, 0]
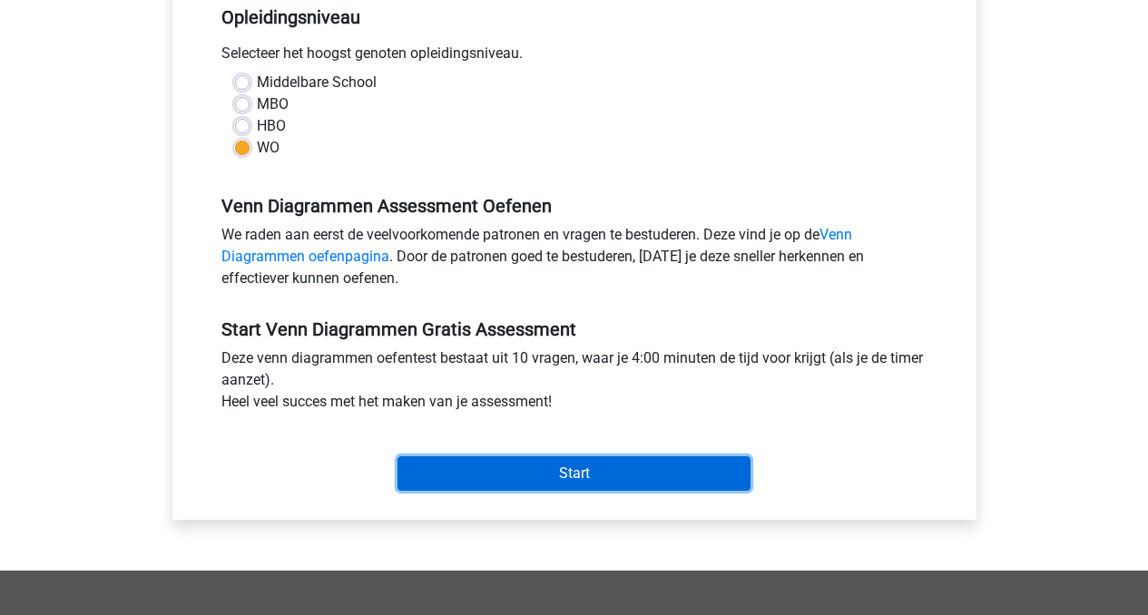
click at [540, 475] on input "Start" at bounding box center [573, 473] width 353 height 34
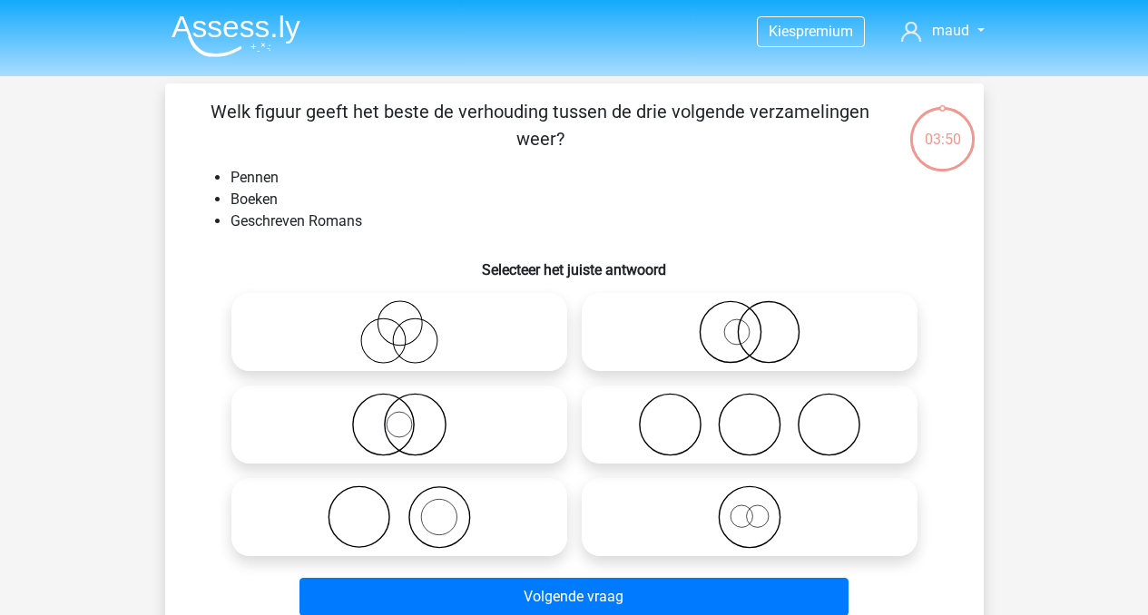
click at [415, 526] on icon at bounding box center [399, 517] width 321 height 64
click at [411, 508] on input "radio" at bounding box center [405, 502] width 12 height 12
radio input "true"
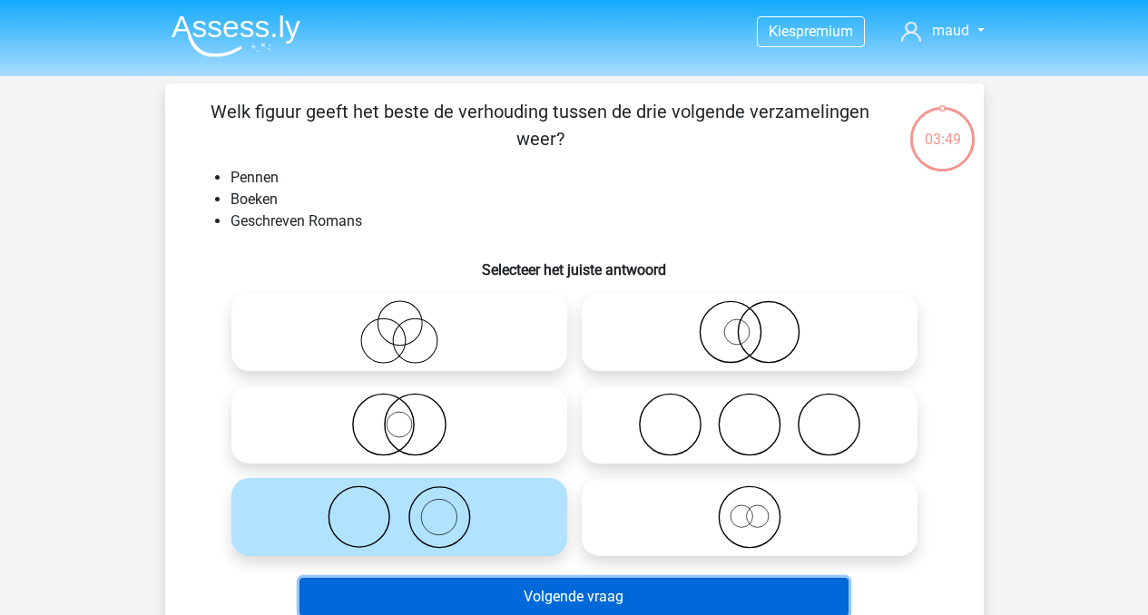
click at [601, 591] on button "Volgende vraag" at bounding box center [573, 597] width 549 height 38
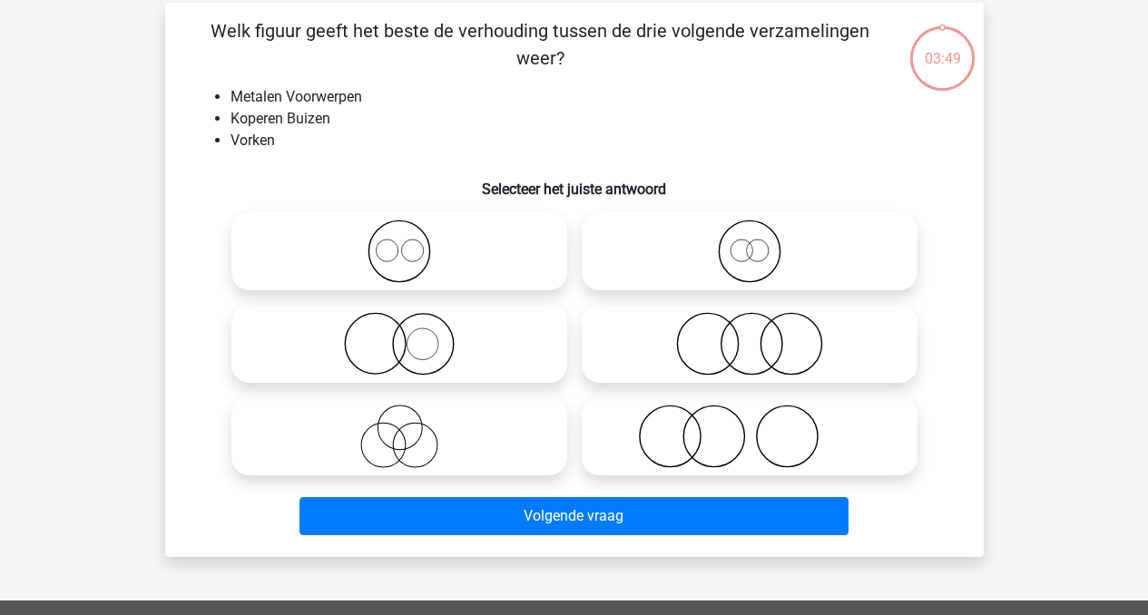
scroll to position [83, 0]
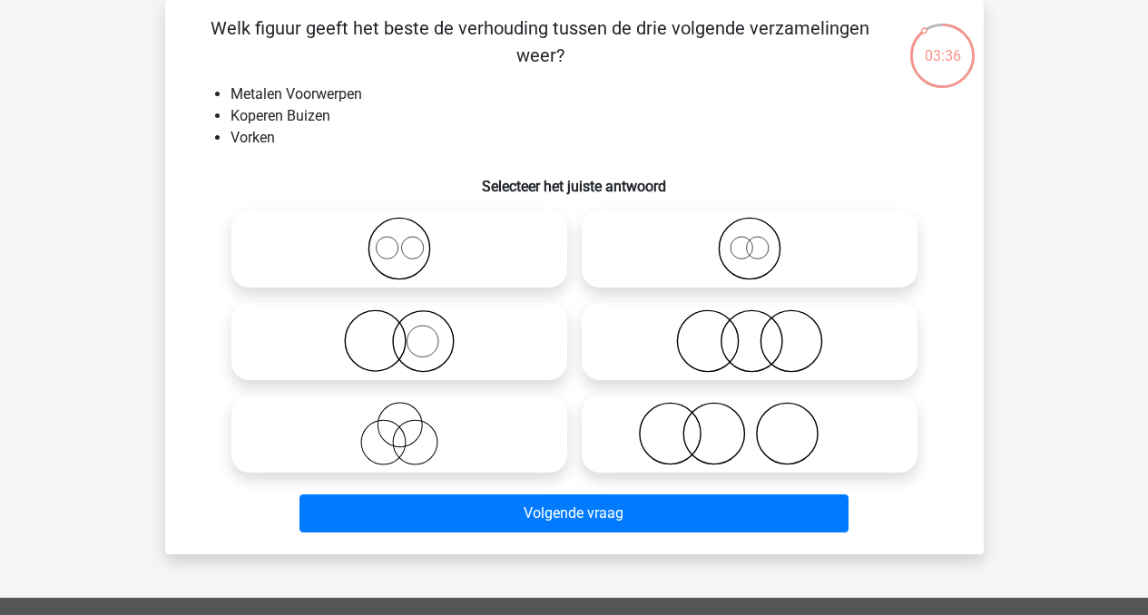
click at [434, 360] on icon at bounding box center [399, 341] width 321 height 64
click at [411, 332] on input "radio" at bounding box center [405, 326] width 12 height 12
radio input "true"
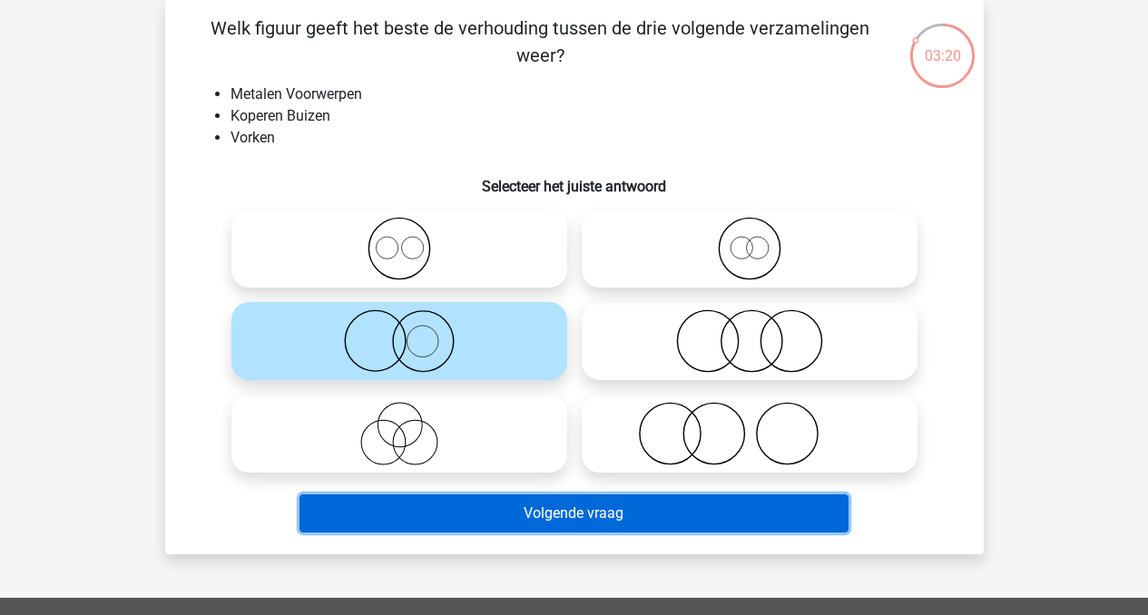
click at [613, 522] on button "Volgende vraag" at bounding box center [573, 514] width 549 height 38
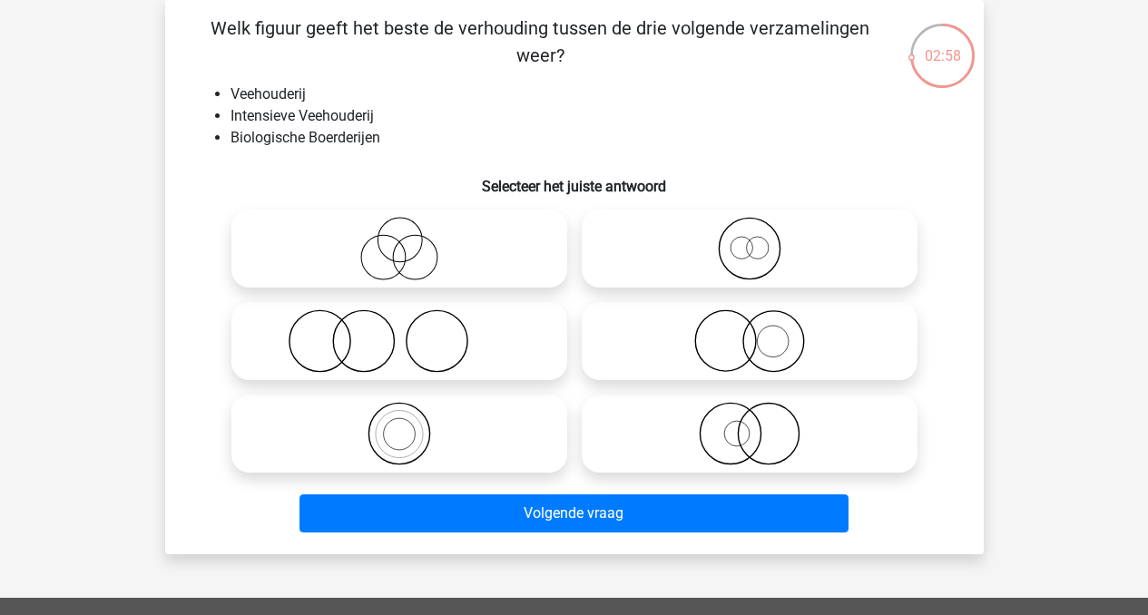
click at [777, 347] on icon at bounding box center [749, 341] width 321 height 64
click at [761, 332] on input "radio" at bounding box center [756, 326] width 12 height 12
radio input "true"
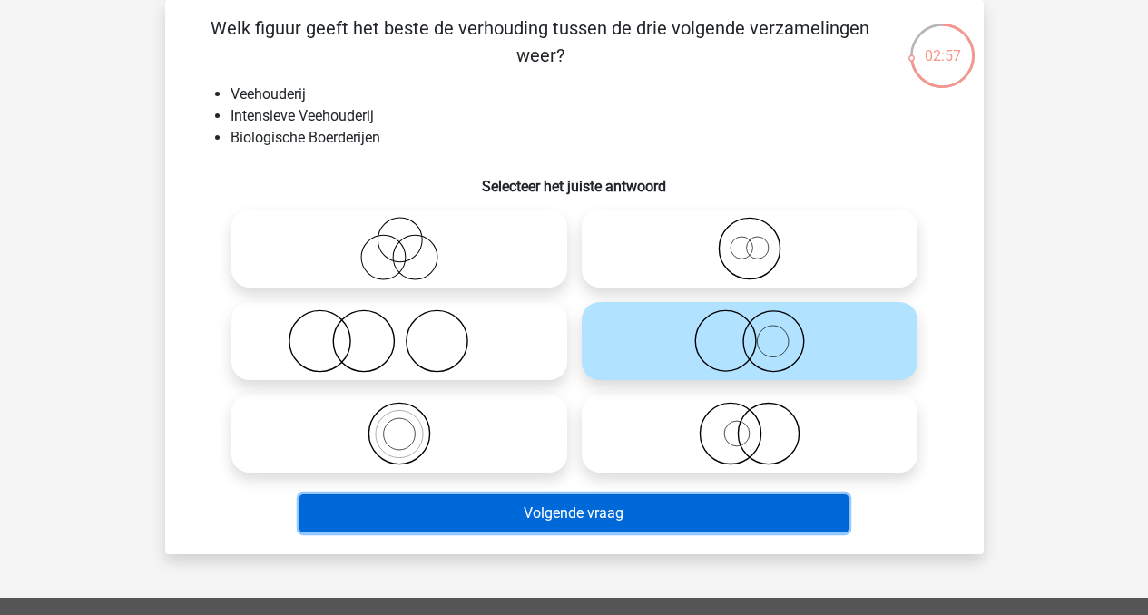
click at [632, 516] on button "Volgende vraag" at bounding box center [573, 514] width 549 height 38
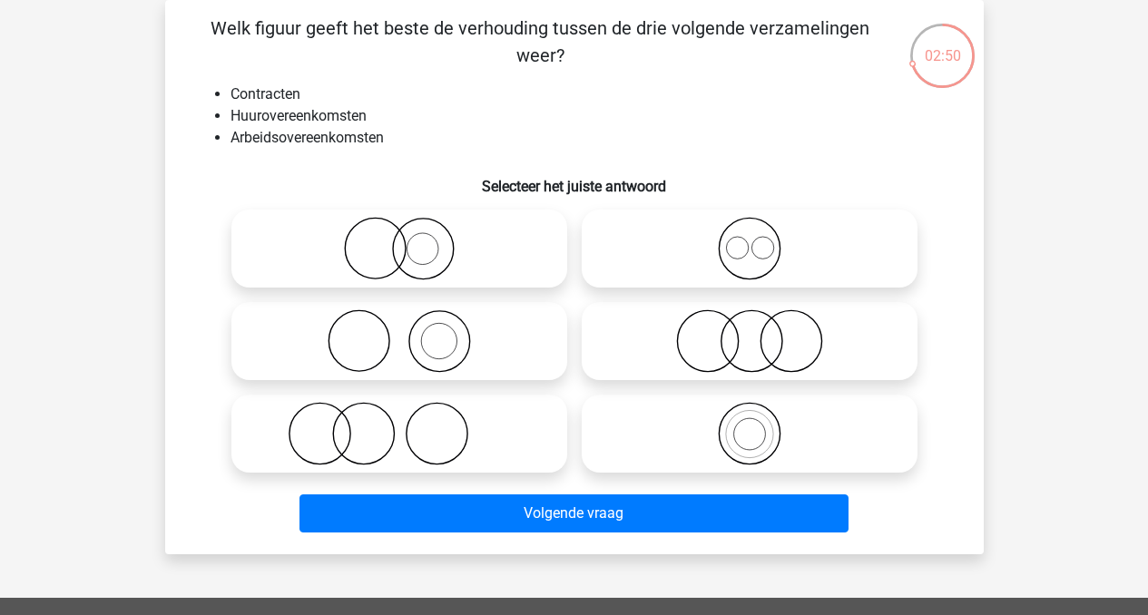
click at [730, 241] on icon at bounding box center [749, 249] width 321 height 64
click at [750, 240] on input "radio" at bounding box center [756, 234] width 12 height 12
radio input "true"
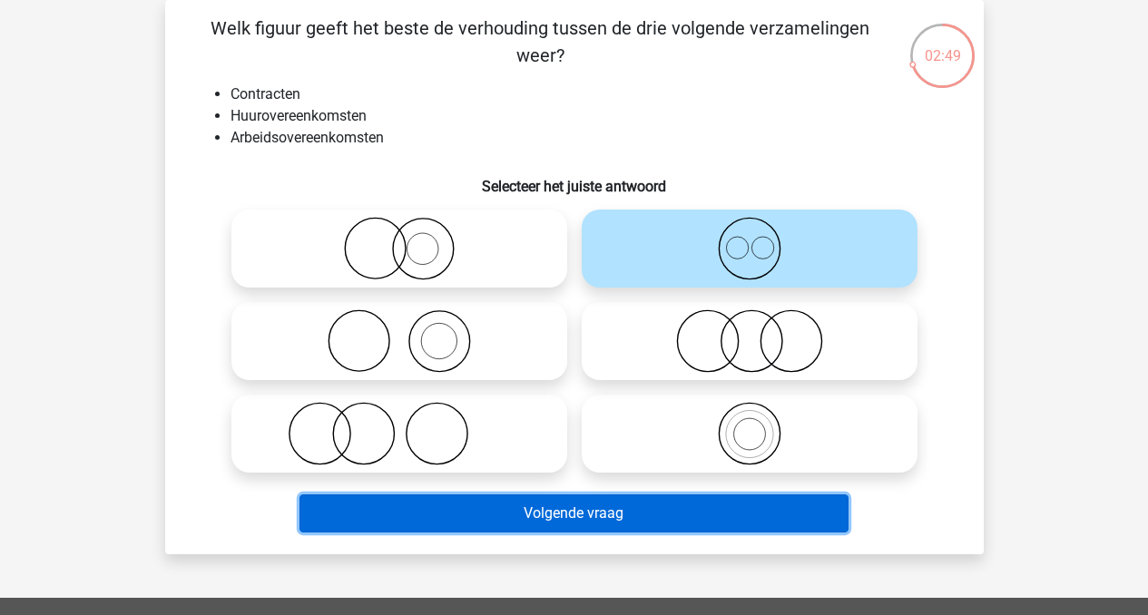
click at [583, 514] on button "Volgende vraag" at bounding box center [573, 514] width 549 height 38
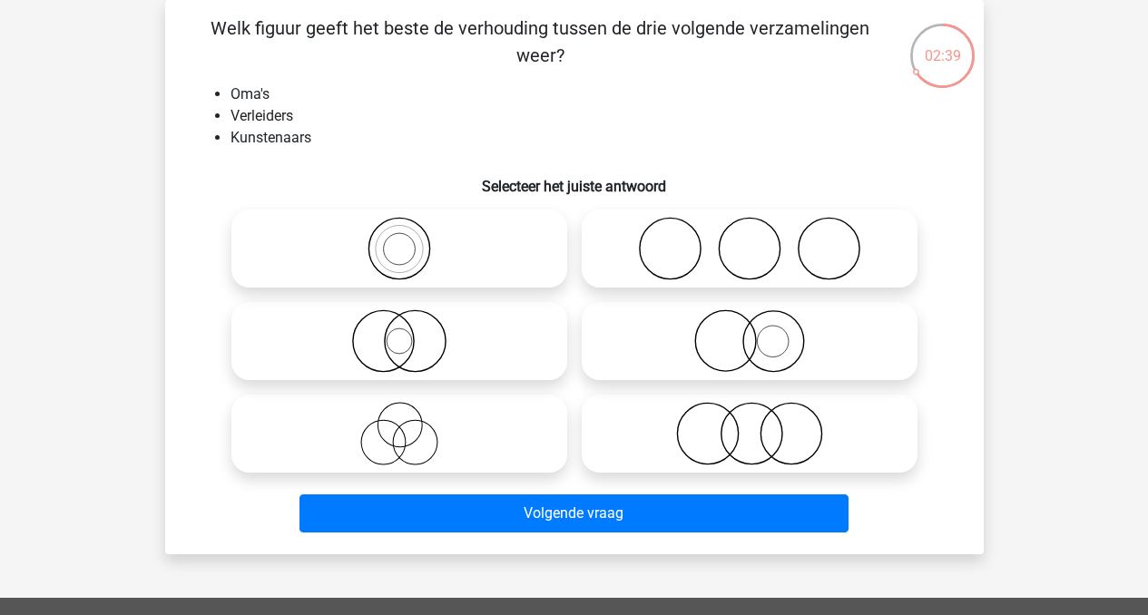
click at [399, 439] on icon at bounding box center [399, 434] width 321 height 64
click at [399, 425] on input "radio" at bounding box center [405, 419] width 12 height 12
radio input "true"
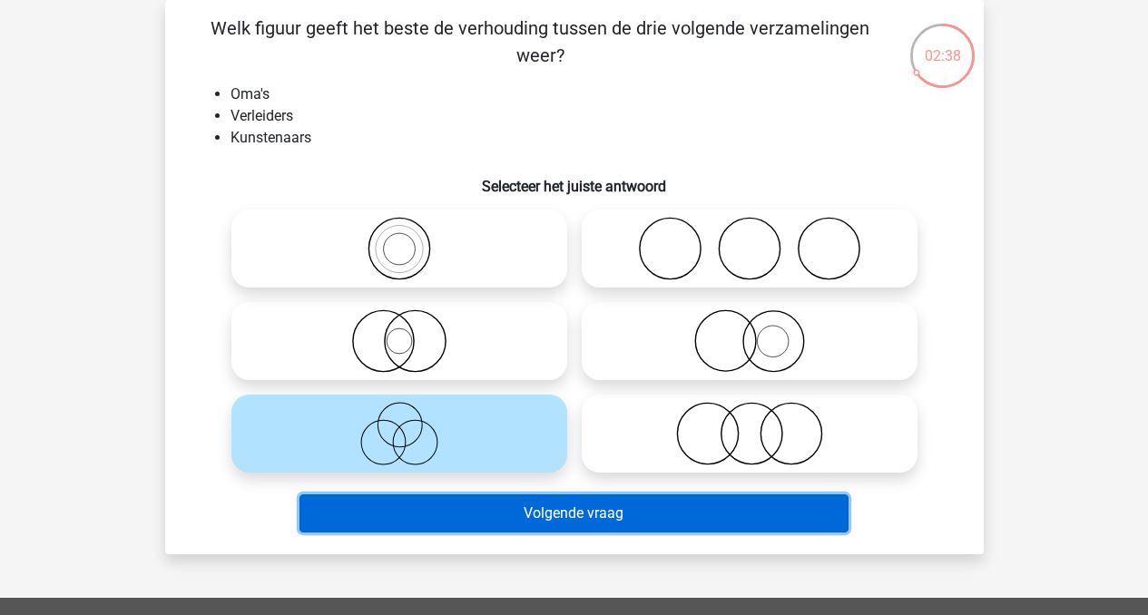
click at [593, 509] on button "Volgende vraag" at bounding box center [573, 514] width 549 height 38
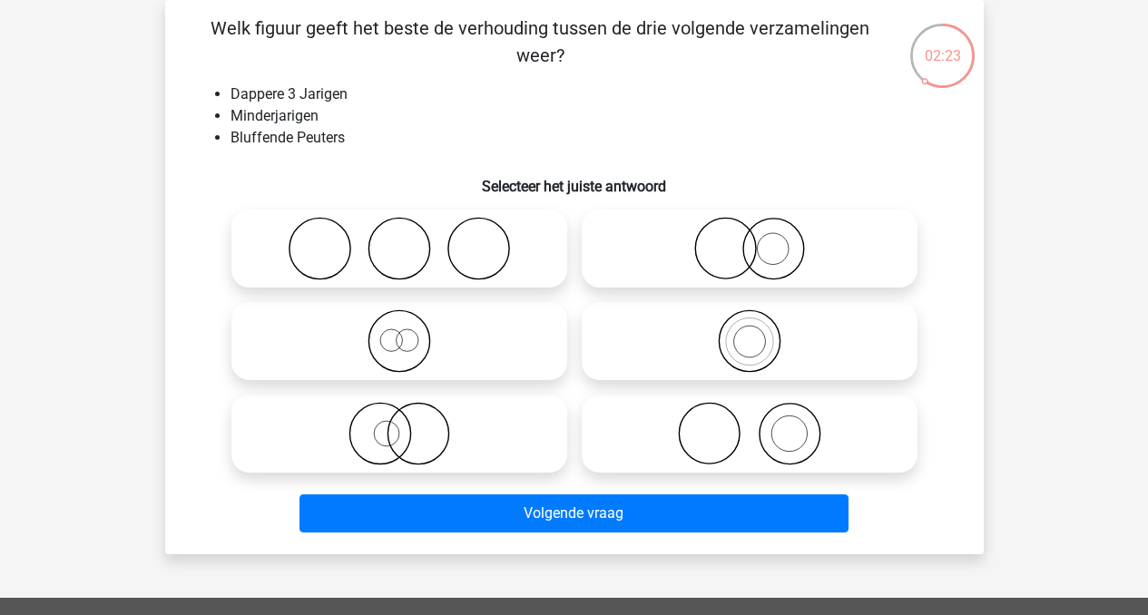
click at [380, 354] on icon at bounding box center [399, 341] width 321 height 64
click at [399, 332] on input "radio" at bounding box center [405, 326] width 12 height 12
radio input "true"
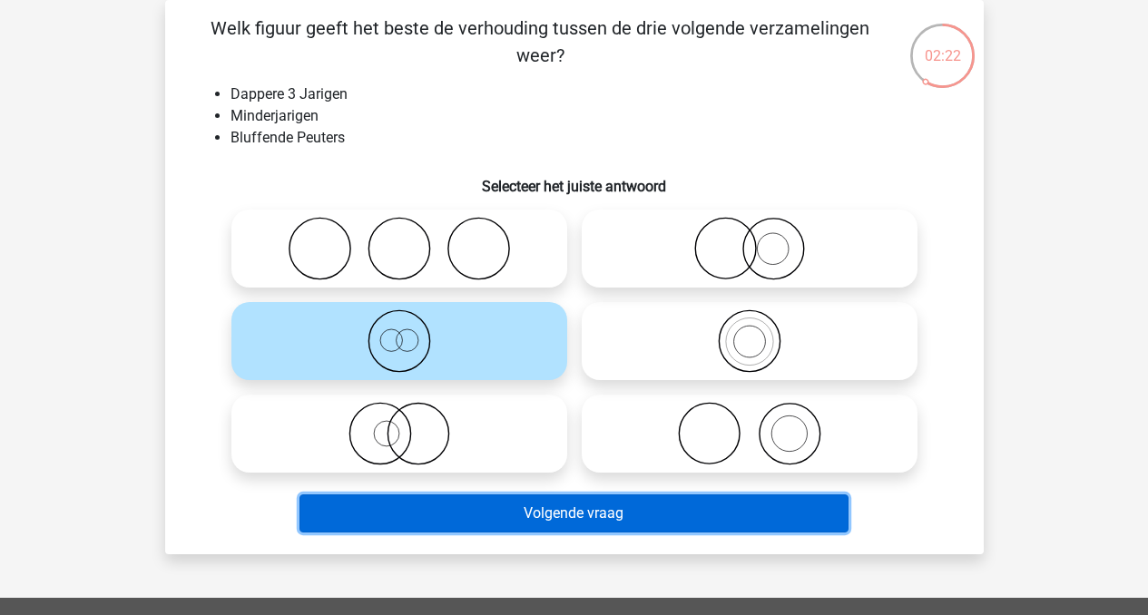
click at [607, 511] on button "Volgende vraag" at bounding box center [573, 514] width 549 height 38
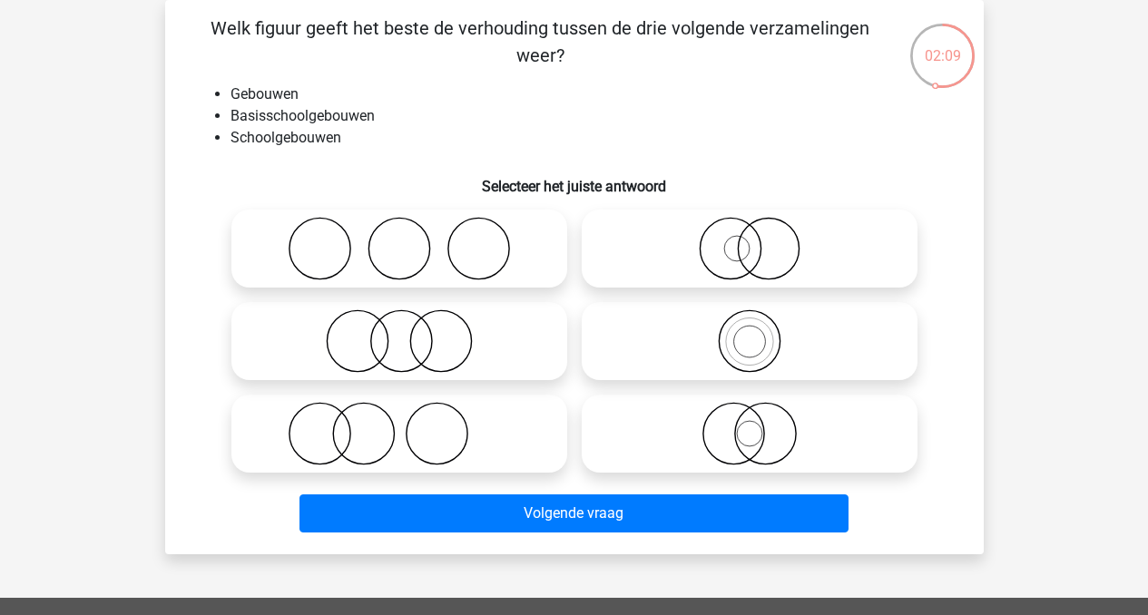
click at [799, 351] on icon at bounding box center [749, 341] width 321 height 64
click at [761, 332] on input "radio" at bounding box center [756, 326] width 12 height 12
radio input "true"
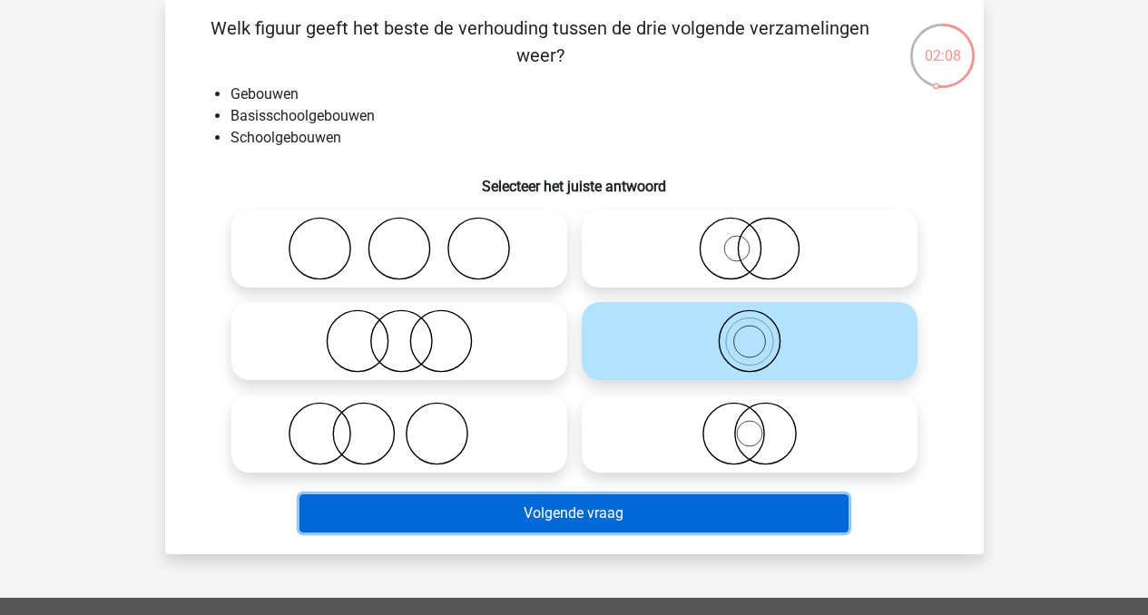
click at [642, 505] on button "Volgende vraag" at bounding box center [573, 514] width 549 height 38
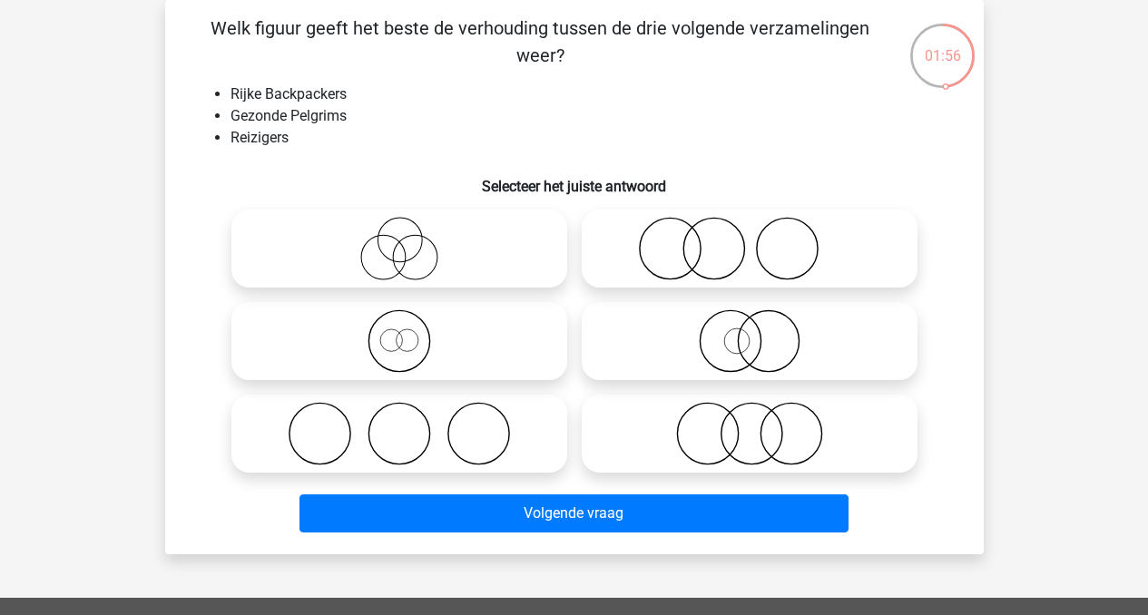
click at [397, 358] on icon at bounding box center [399, 341] width 321 height 64
click at [399, 332] on input "radio" at bounding box center [405, 326] width 12 height 12
radio input "true"
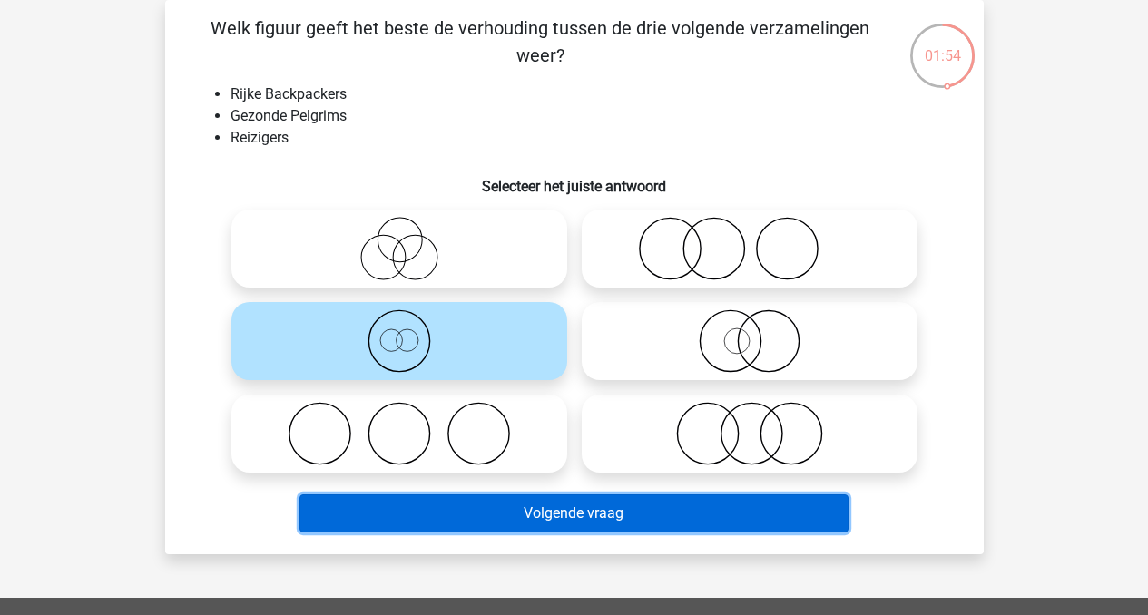
click at [500, 507] on button "Volgende vraag" at bounding box center [573, 514] width 549 height 38
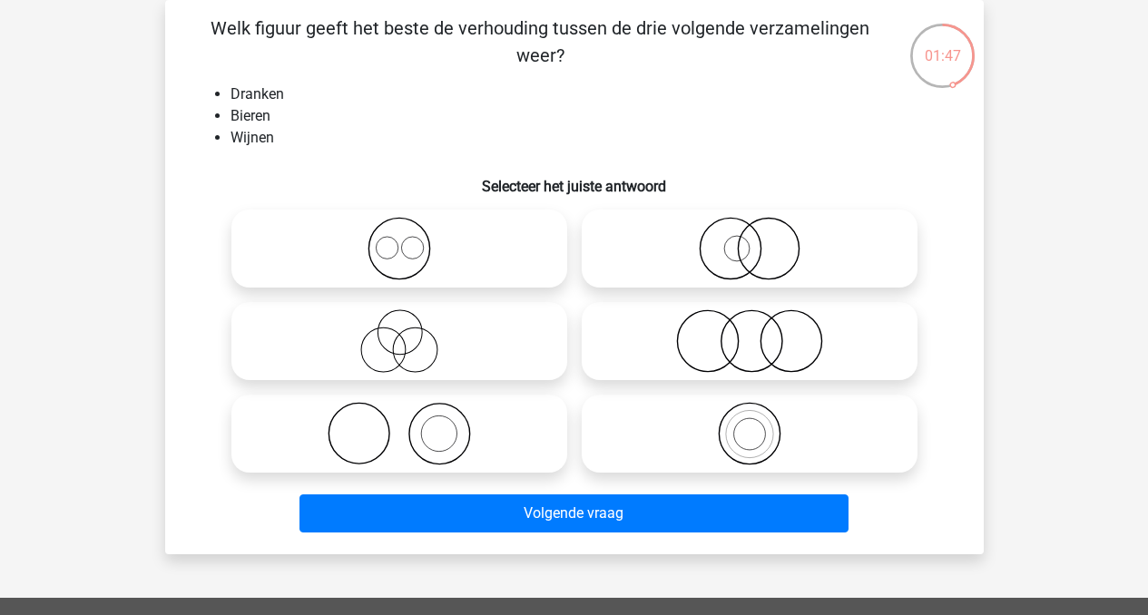
click at [428, 251] on icon at bounding box center [399, 249] width 321 height 64
click at [411, 240] on input "radio" at bounding box center [405, 234] width 12 height 12
radio input "true"
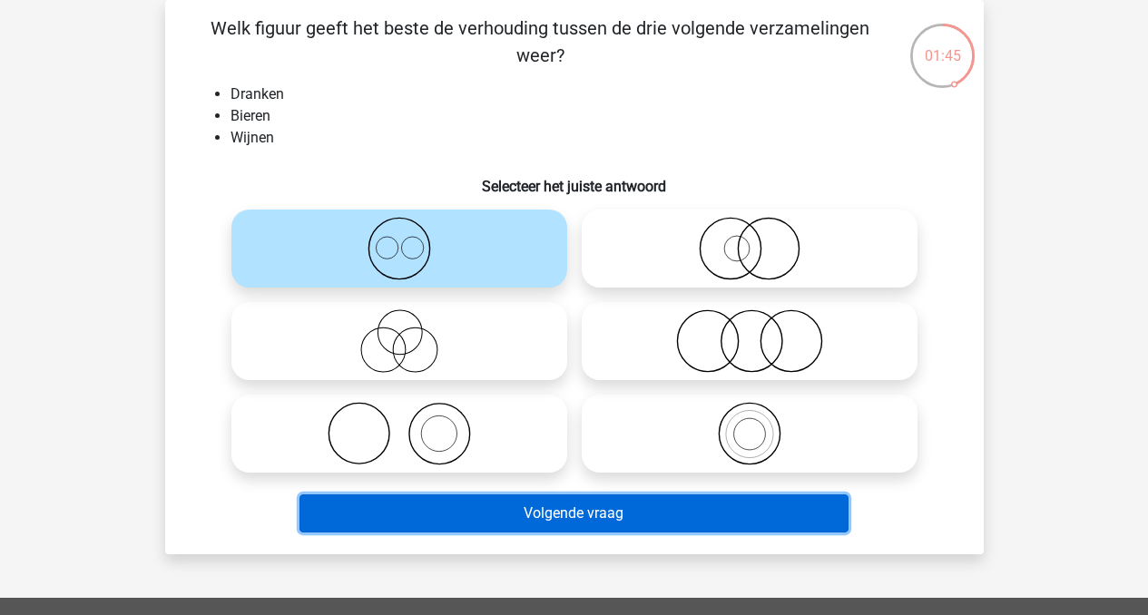
click at [608, 523] on button "Volgende vraag" at bounding box center [573, 514] width 549 height 38
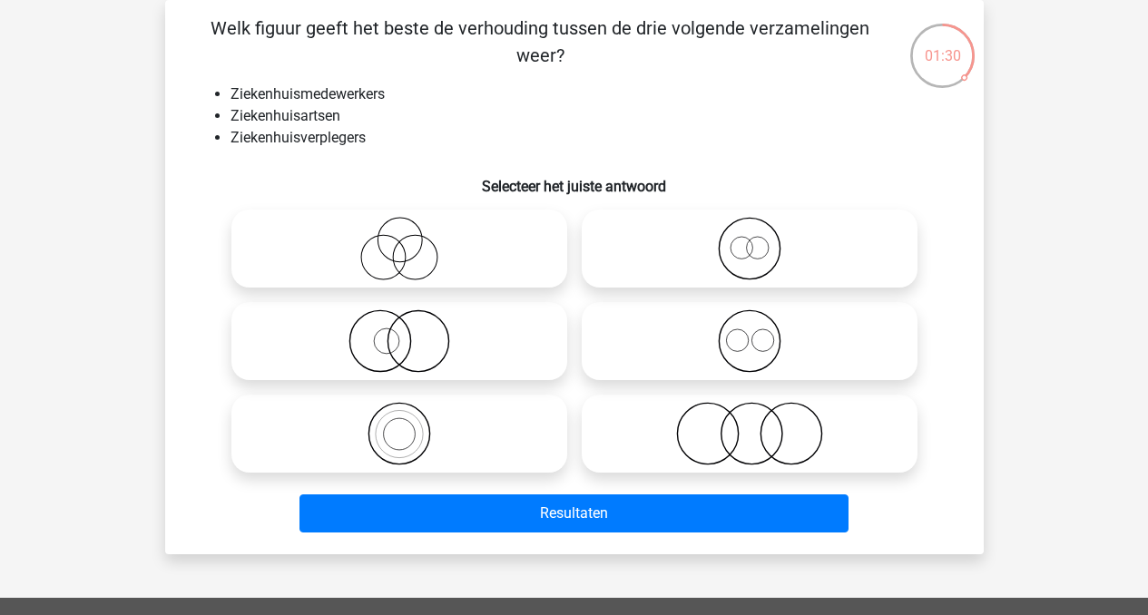
click at [758, 345] on icon at bounding box center [749, 341] width 321 height 64
click at [758, 332] on input "radio" at bounding box center [756, 326] width 12 height 12
radio input "true"
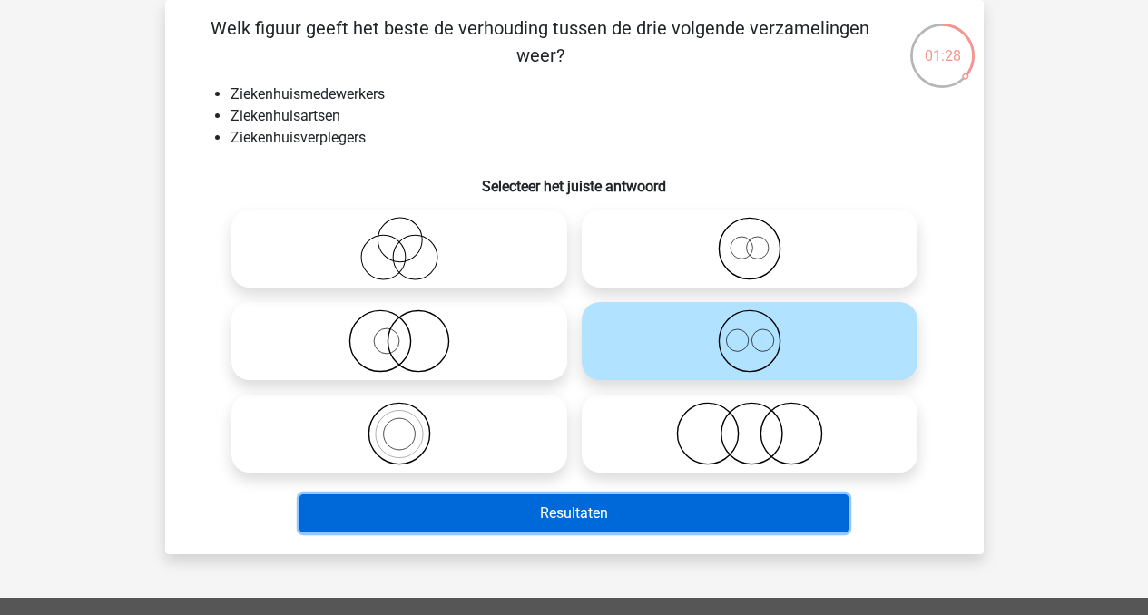
click at [586, 514] on button "Resultaten" at bounding box center [573, 514] width 549 height 38
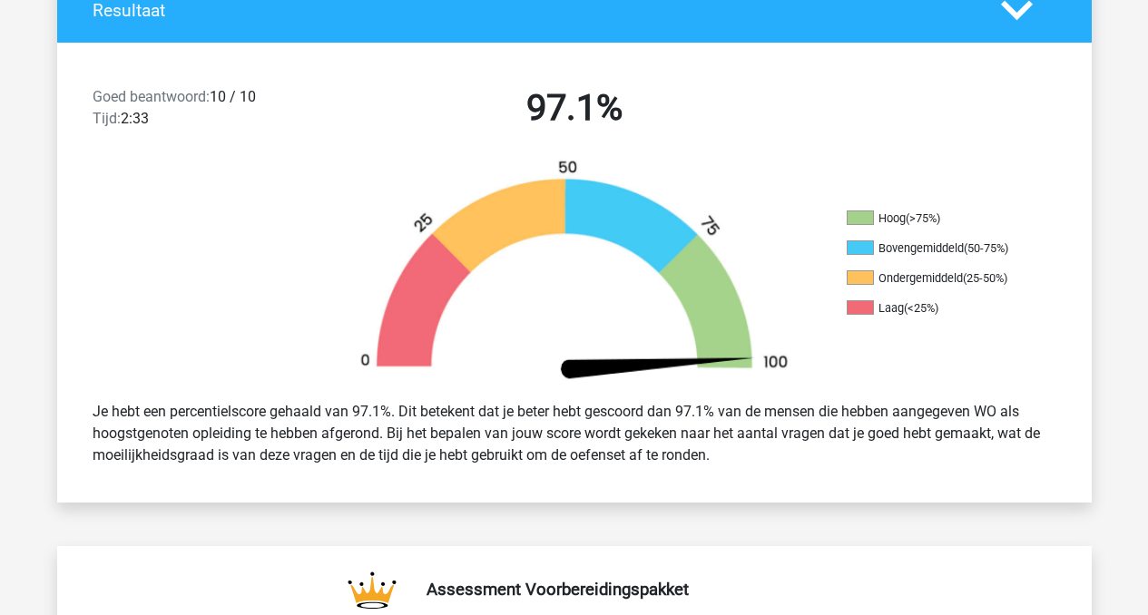
scroll to position [422, 0]
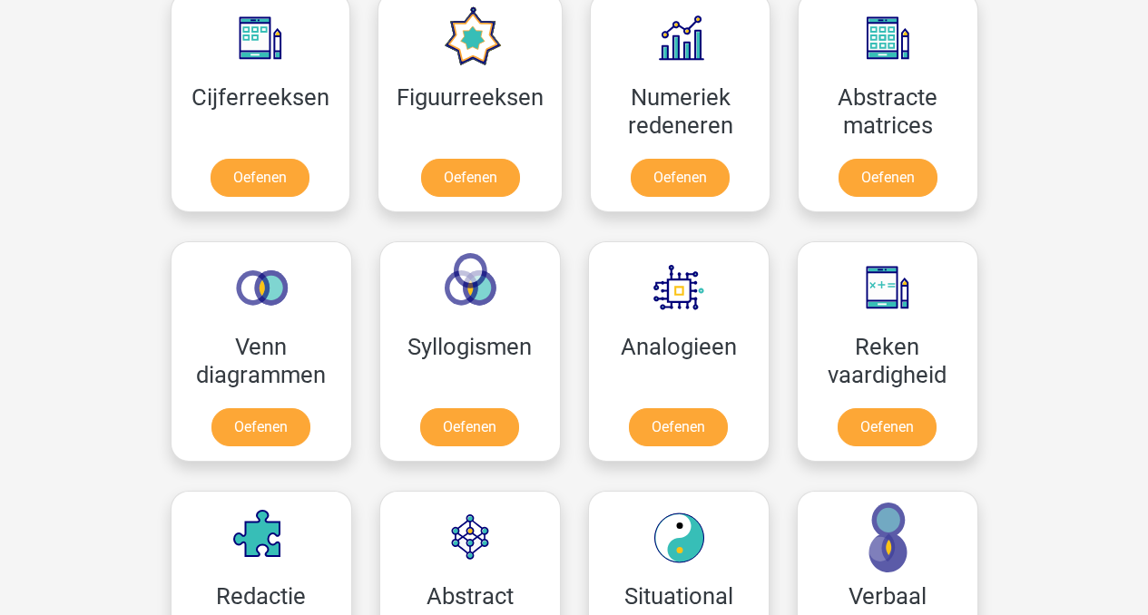
scroll to position [860, 0]
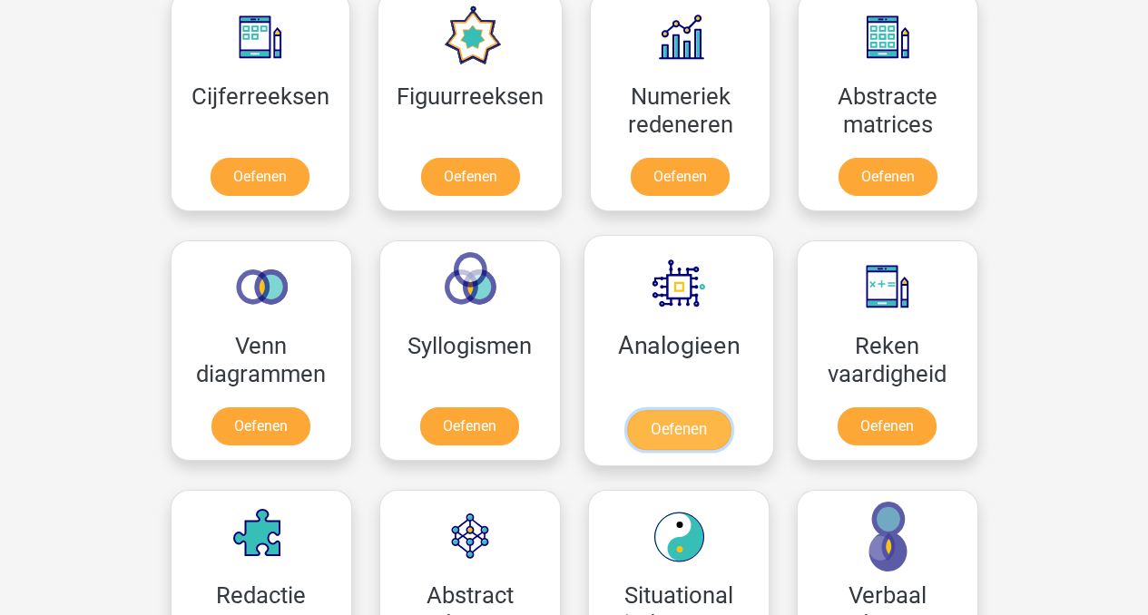
click at [670, 430] on link "Oefenen" at bounding box center [677, 430] width 103 height 40
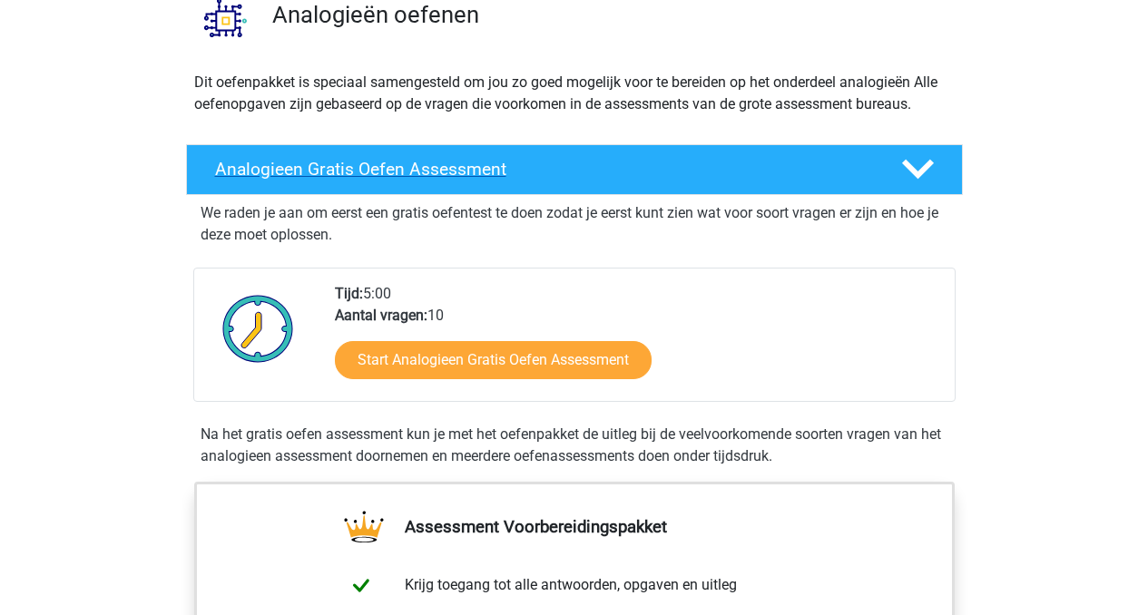
scroll to position [105, 0]
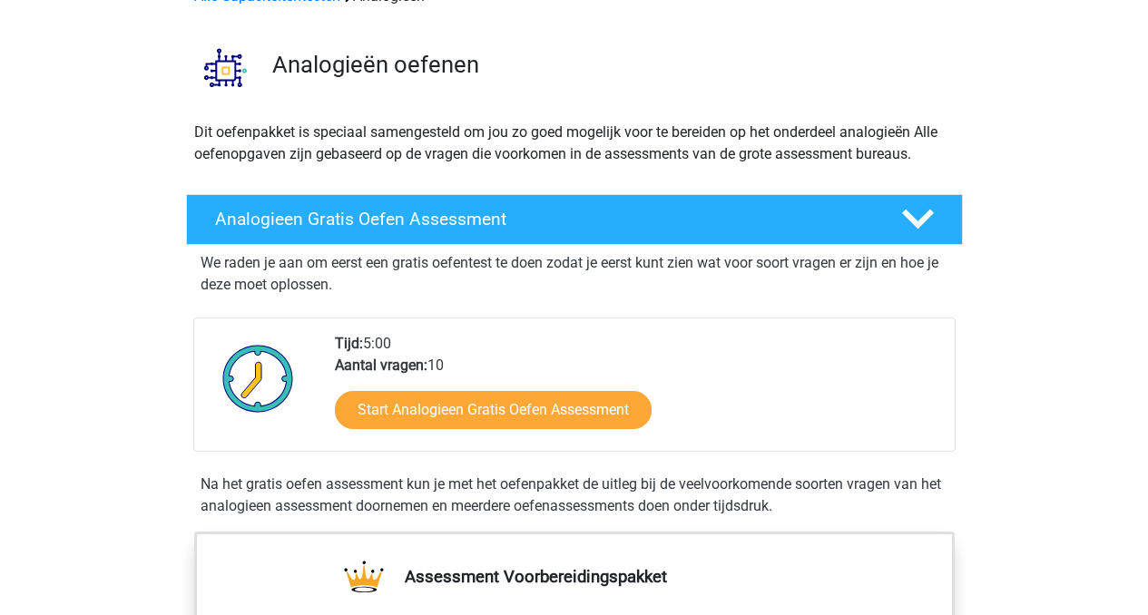
click at [439, 441] on div "Start Analogieen Gratis Oefen Assessment" at bounding box center [637, 414] width 605 height 74
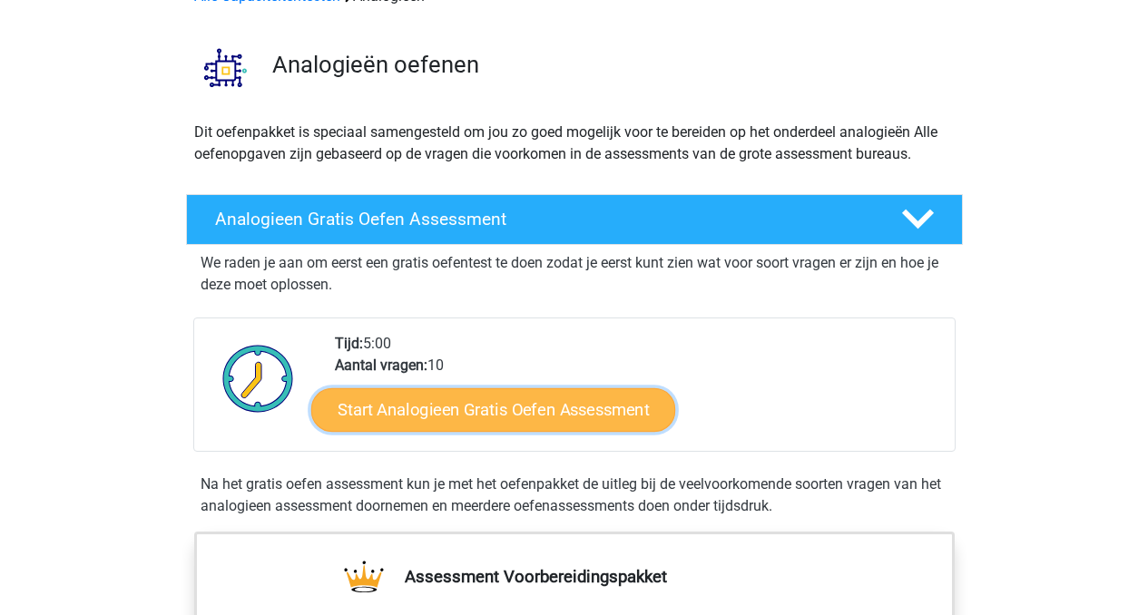
click at [452, 410] on link "Start Analogieen Gratis Oefen Assessment" at bounding box center [493, 409] width 364 height 44
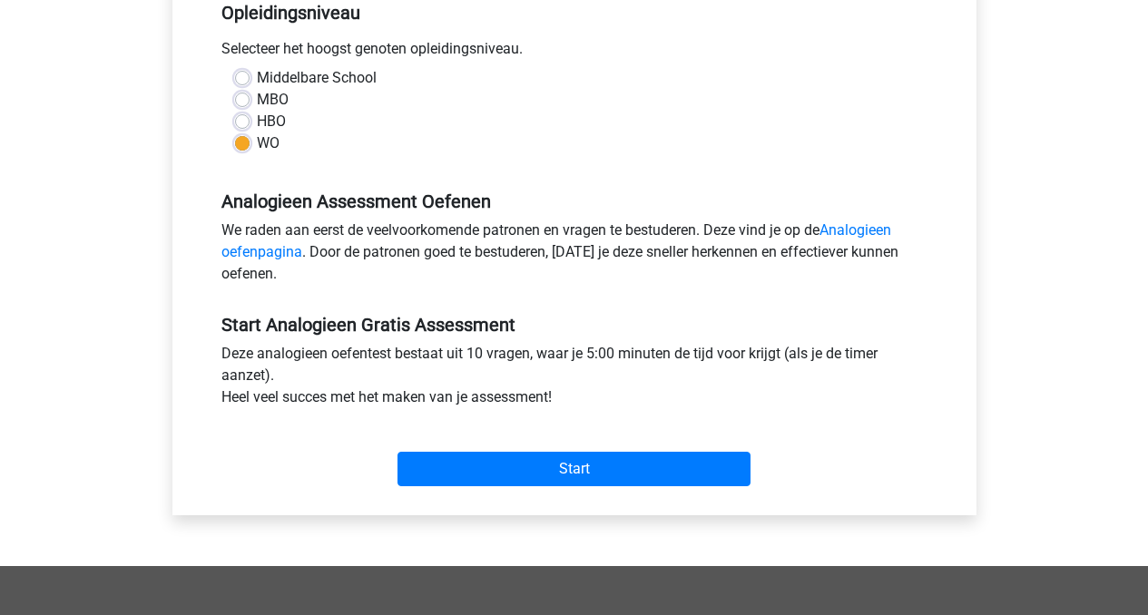
scroll to position [387, 0]
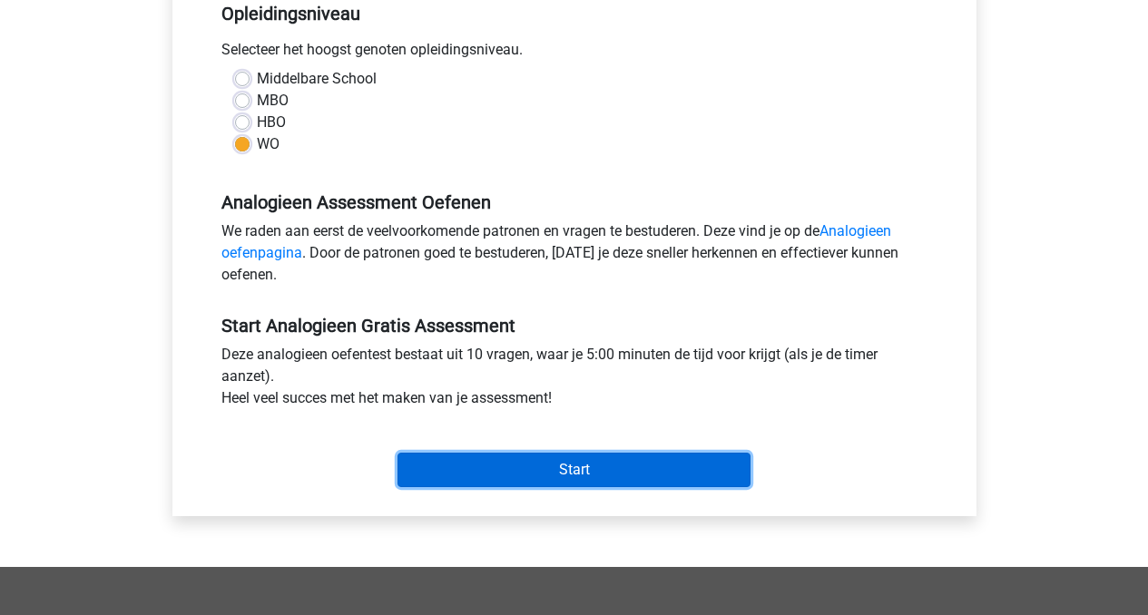
click at [626, 475] on input "Start" at bounding box center [573, 470] width 353 height 34
